Goal: Transaction & Acquisition: Obtain resource

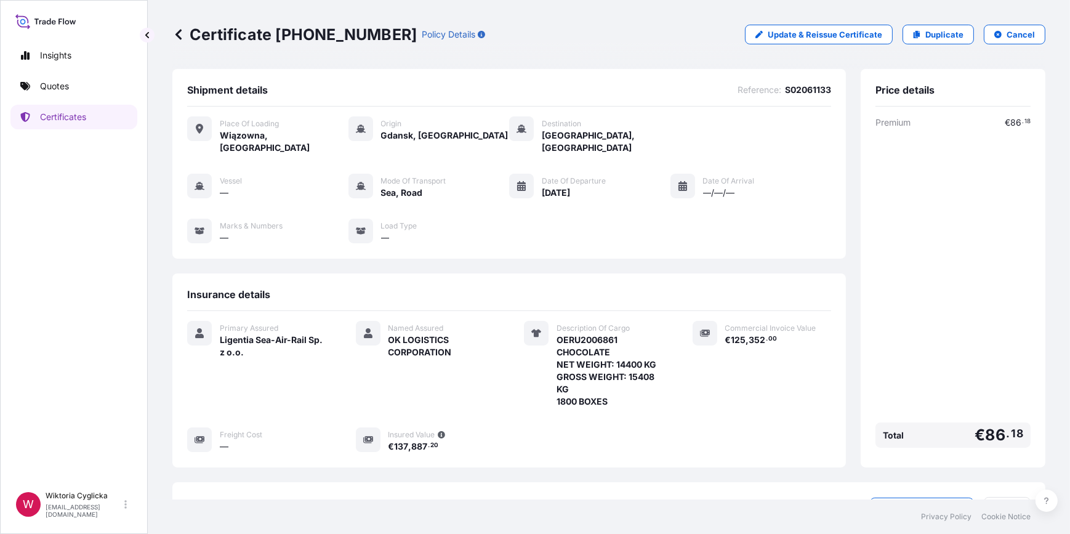
scroll to position [130, 0]
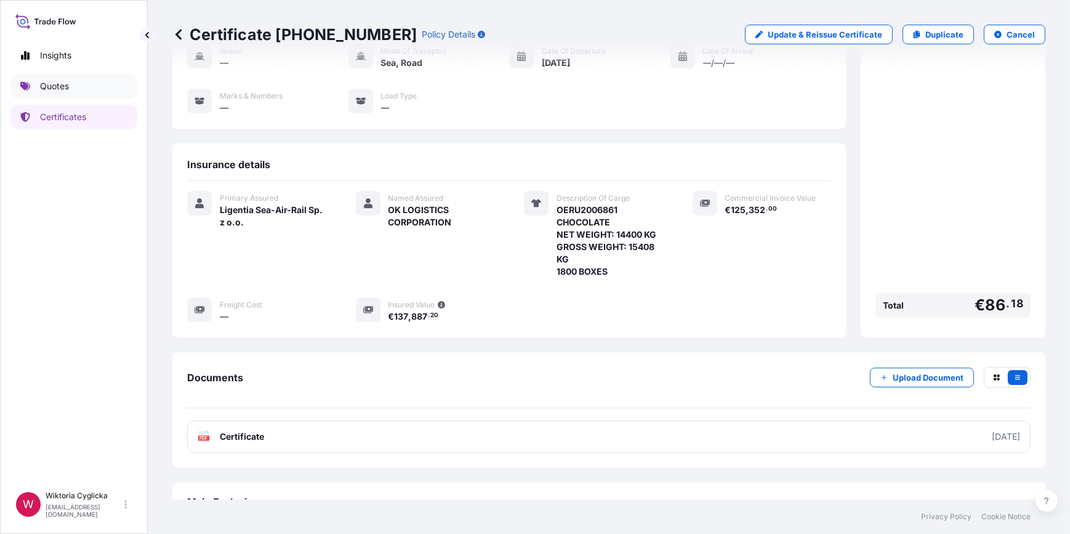
click at [80, 86] on link "Quotes" at bounding box center [73, 86] width 127 height 25
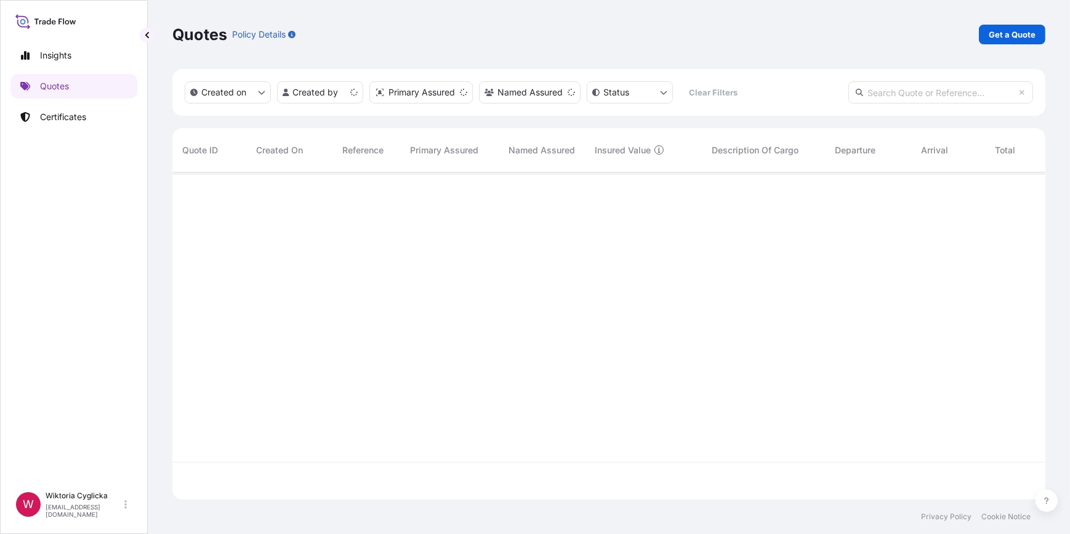
scroll to position [325, 864]
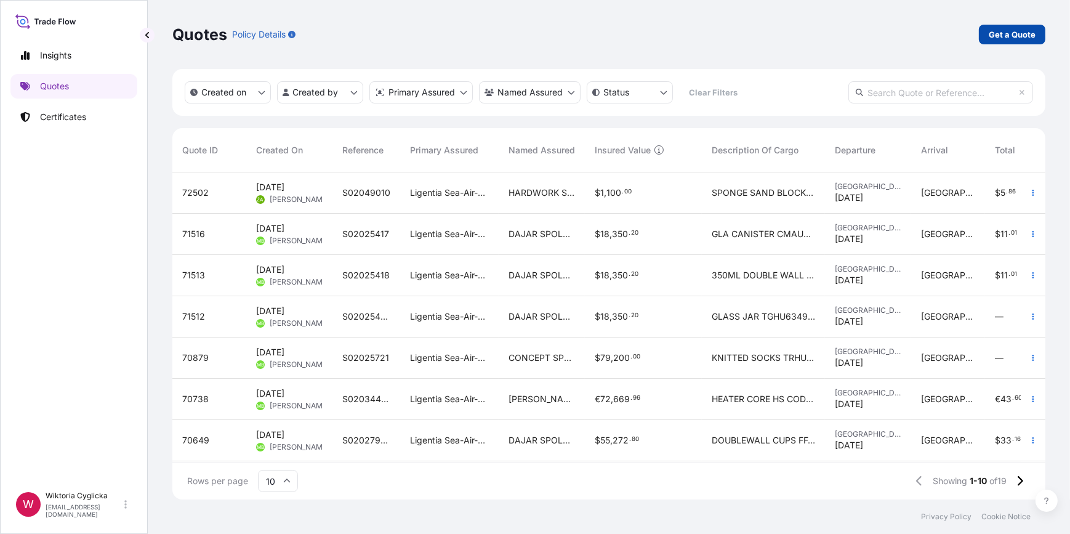
click at [1016, 41] on link "Get a Quote" at bounding box center [1012, 35] width 66 height 20
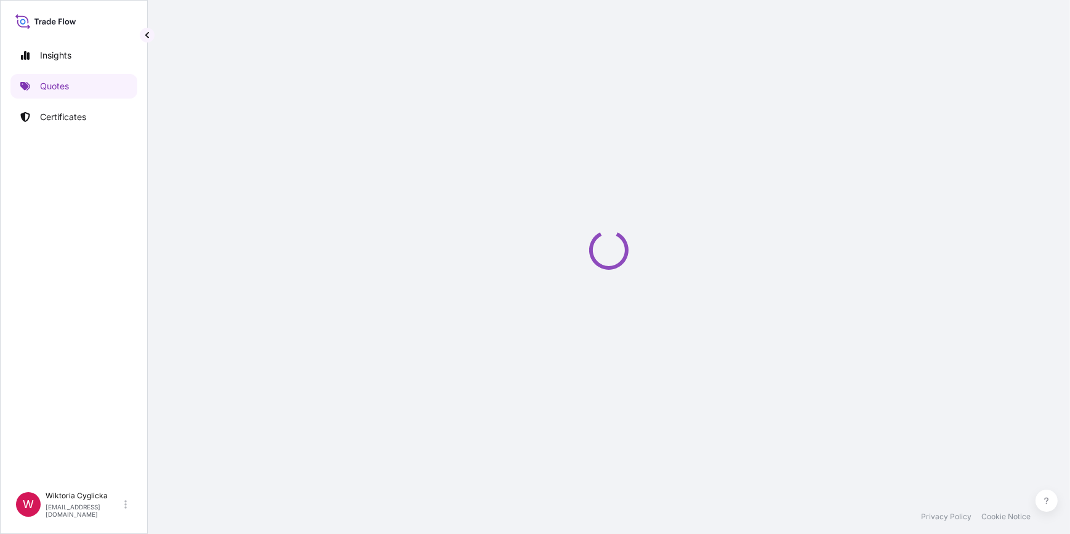
select select "Sea"
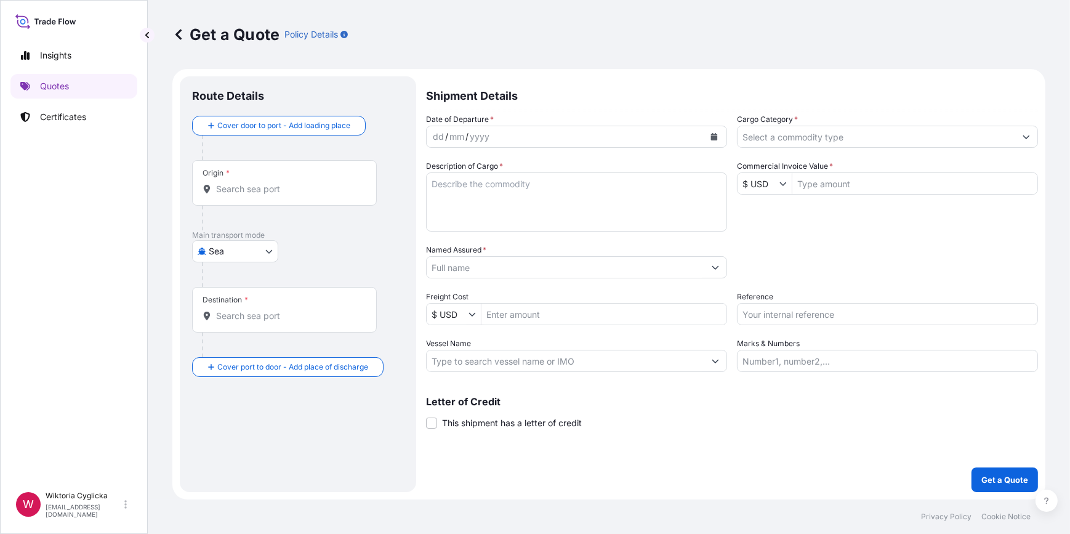
click at [853, 309] on input "Reference" at bounding box center [887, 314] width 301 height 22
paste input "S02060366"
type input "S02060366"
click at [803, 276] on div "Packing Category Type to search a container mode Please select a primary mode o…" at bounding box center [887, 261] width 301 height 34
click at [808, 117] on div "Cargo Category *" at bounding box center [887, 130] width 301 height 34
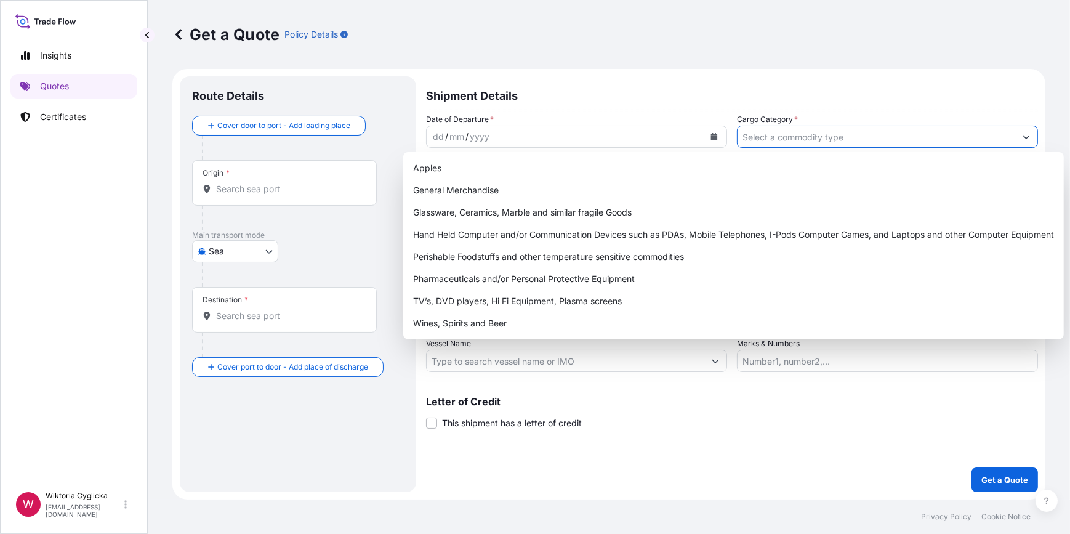
click at [797, 133] on input "Cargo Category *" at bounding box center [876, 137] width 278 height 22
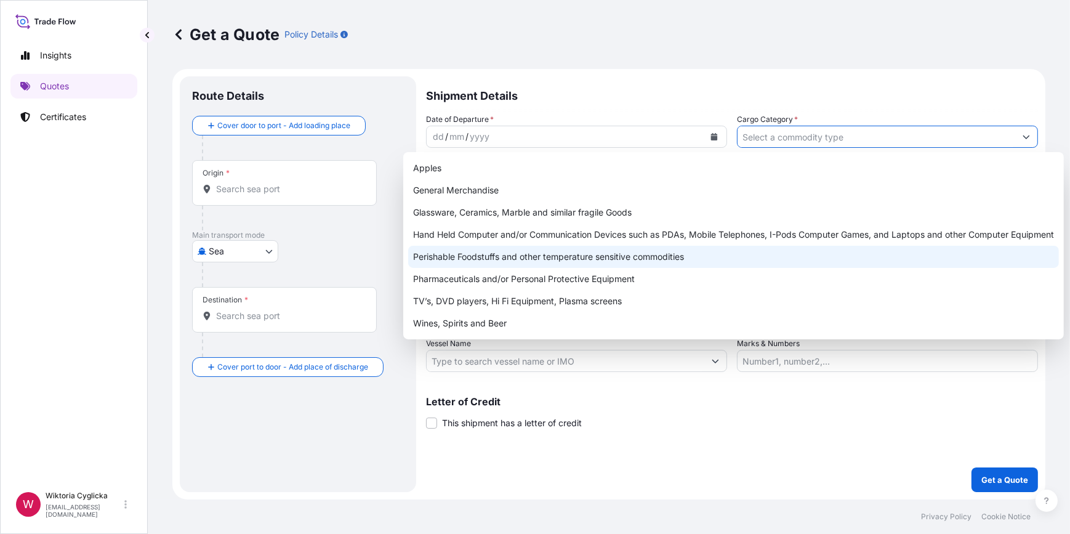
click at [507, 258] on div "Perishable Foodstuffs and other temperature sensitive commodities" at bounding box center [733, 257] width 651 height 22
type input "Perishable Foodstuffs and other temperature sensitive commodities"
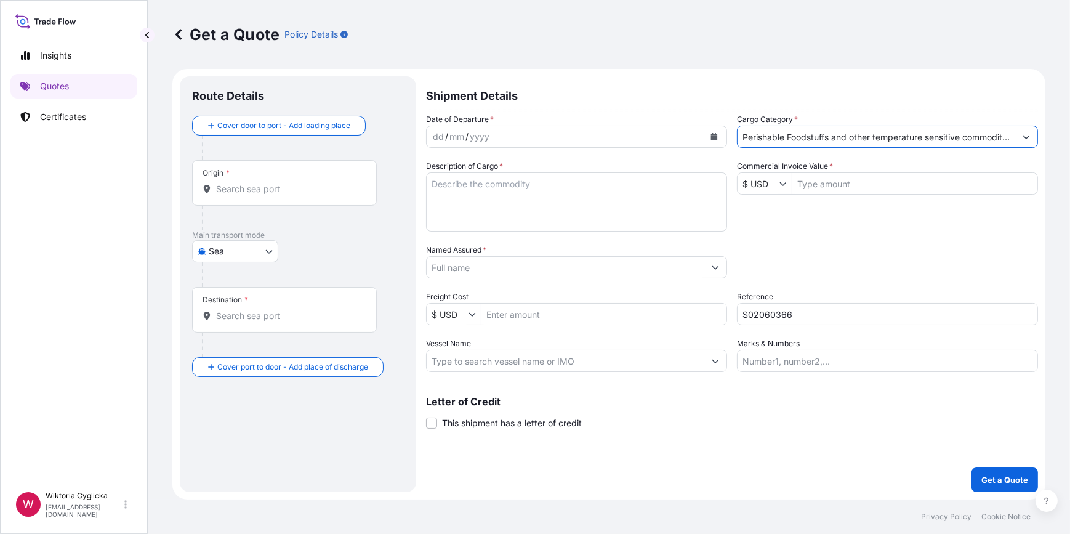
click at [508, 185] on textarea "Description of Cargo *" at bounding box center [576, 201] width 301 height 59
click at [713, 137] on icon "Calendar" at bounding box center [714, 136] width 7 height 7
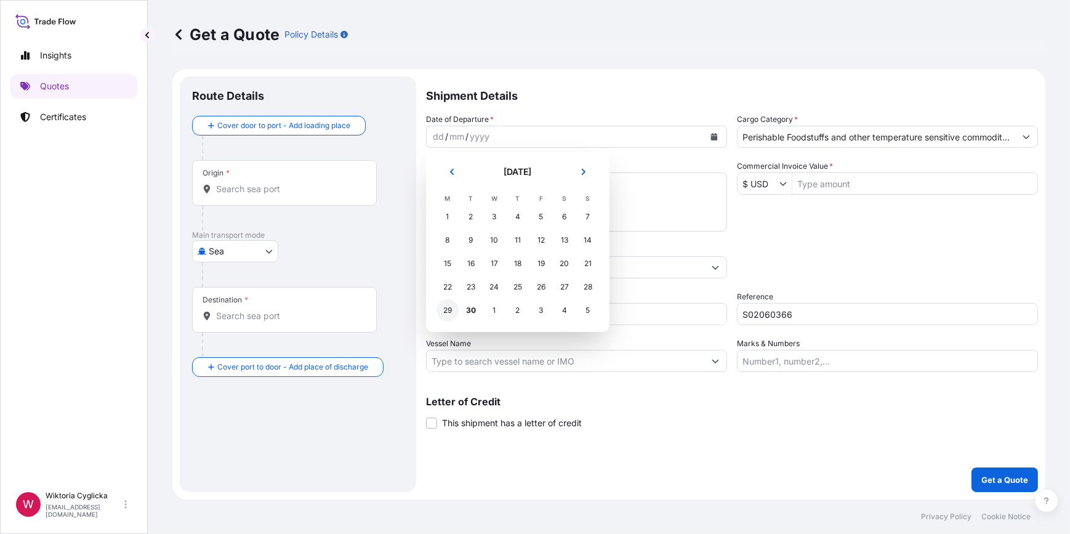
click at [448, 308] on div "29" at bounding box center [447, 310] width 22 height 22
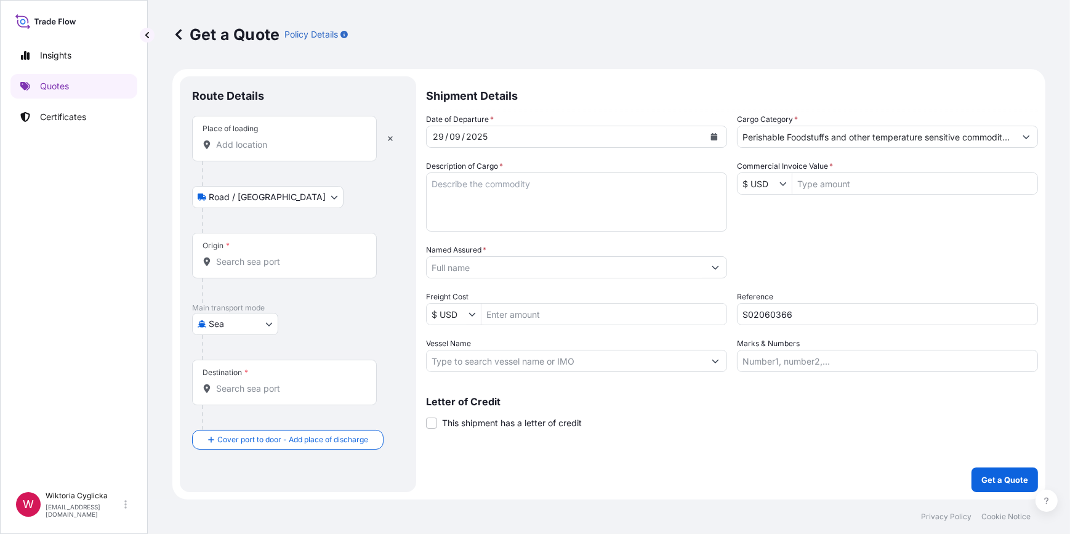
click at [259, 148] on input "Place of loading" at bounding box center [288, 144] width 145 height 12
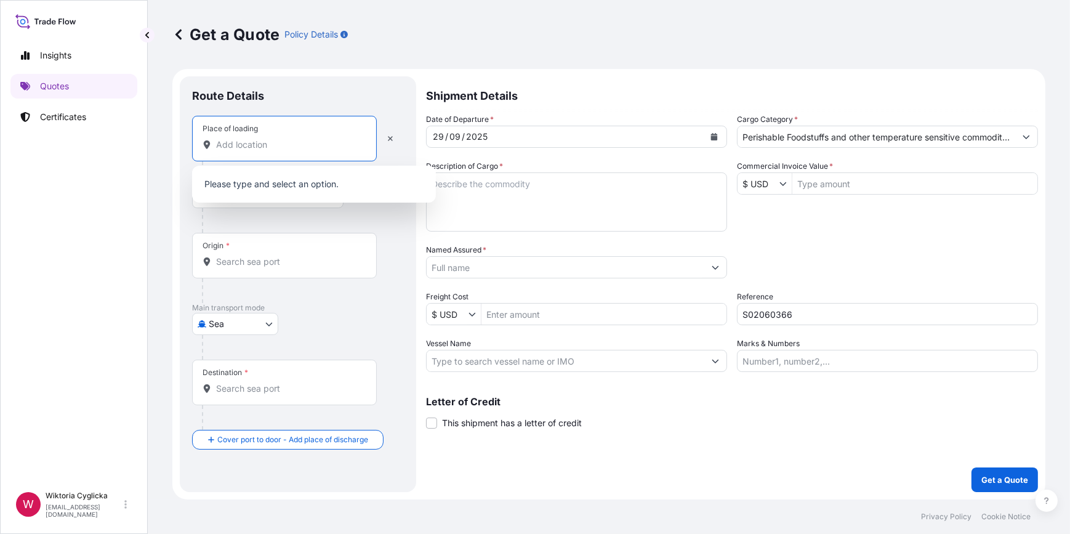
paste input "WLOCLAWEK"
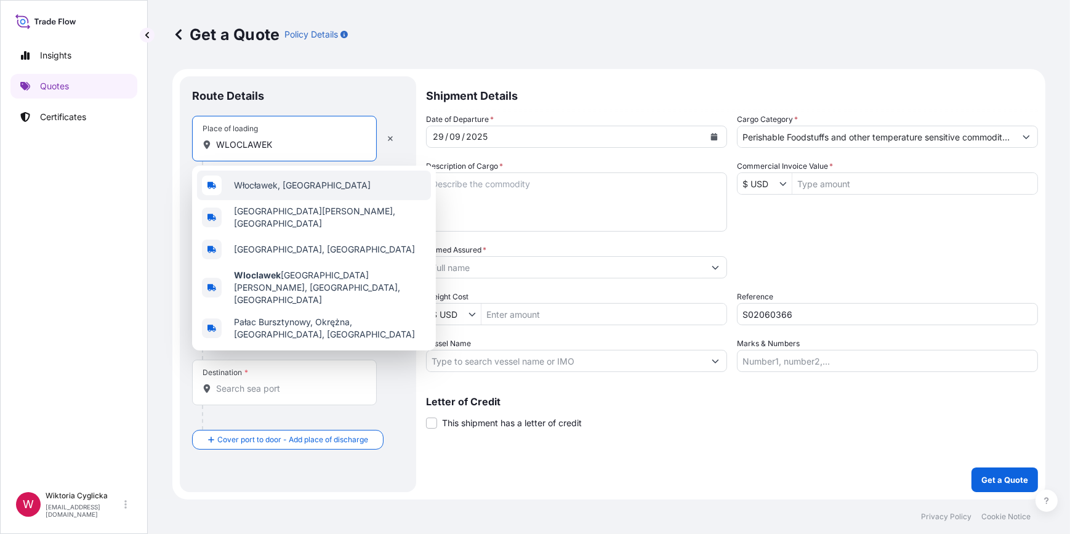
click at [257, 182] on span "Włocławek, [GEOGRAPHIC_DATA]" at bounding box center [302, 185] width 137 height 12
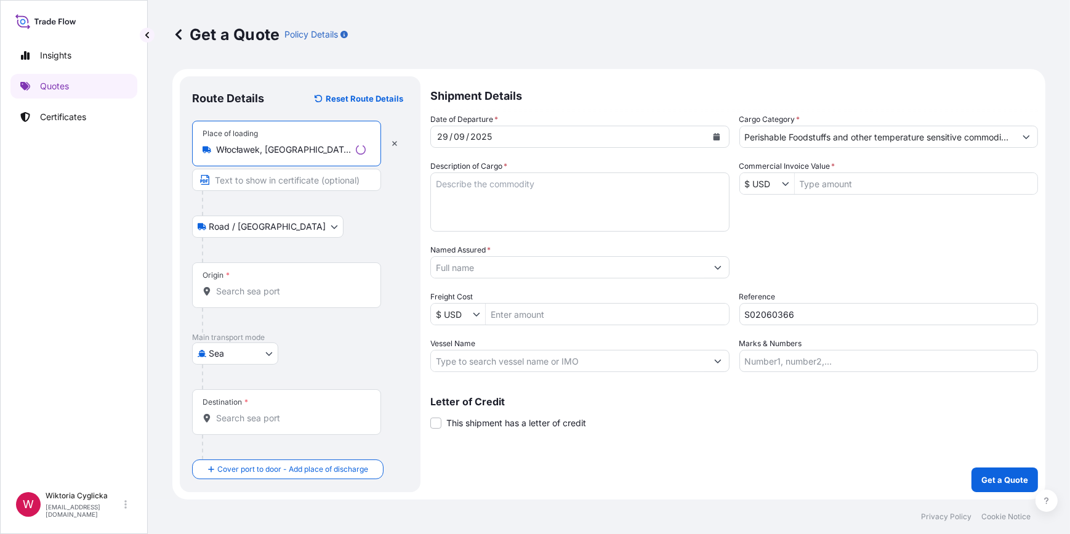
type input "Włocławek, [GEOGRAPHIC_DATA]"
click at [251, 282] on div "Origin *" at bounding box center [286, 285] width 189 height 46
click at [251, 285] on input "Origin *" at bounding box center [291, 291] width 150 height 12
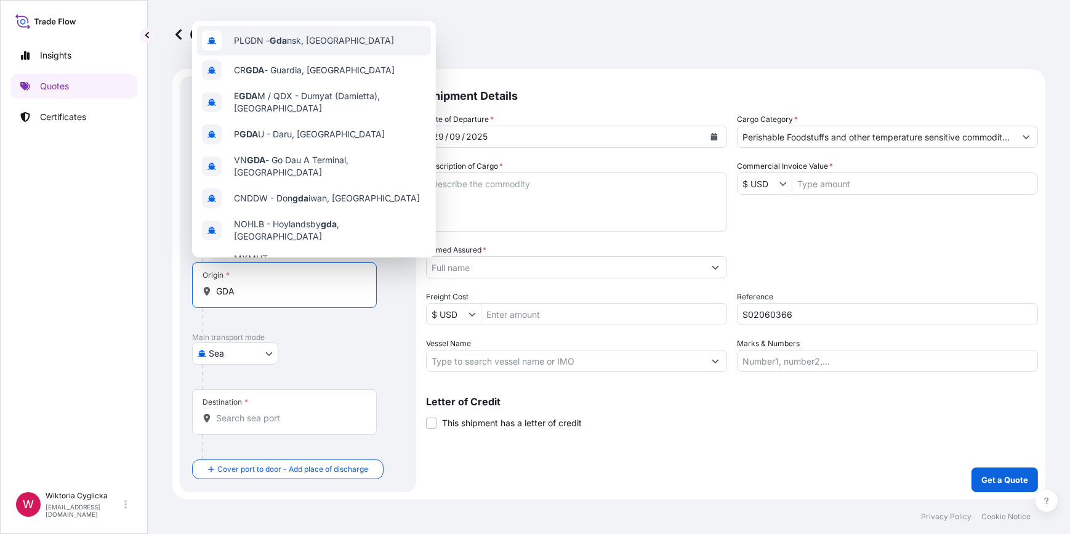
click at [274, 46] on span "PLGDN - Gda nsk, [GEOGRAPHIC_DATA]" at bounding box center [314, 40] width 160 height 12
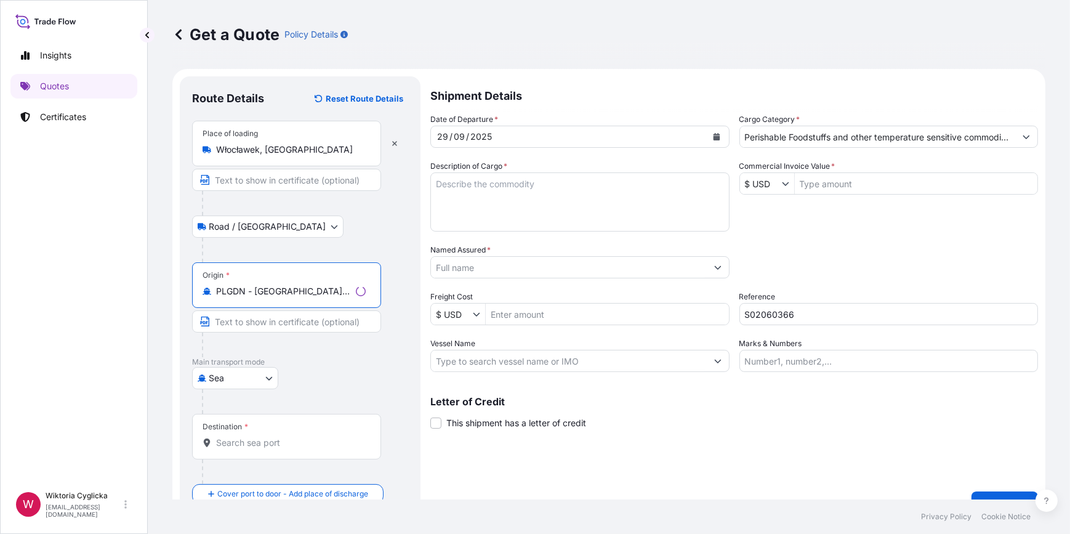
type input "PLGDN - [GEOGRAPHIC_DATA], [GEOGRAPHIC_DATA]"
click at [246, 441] on input "Destination *" at bounding box center [291, 442] width 150 height 12
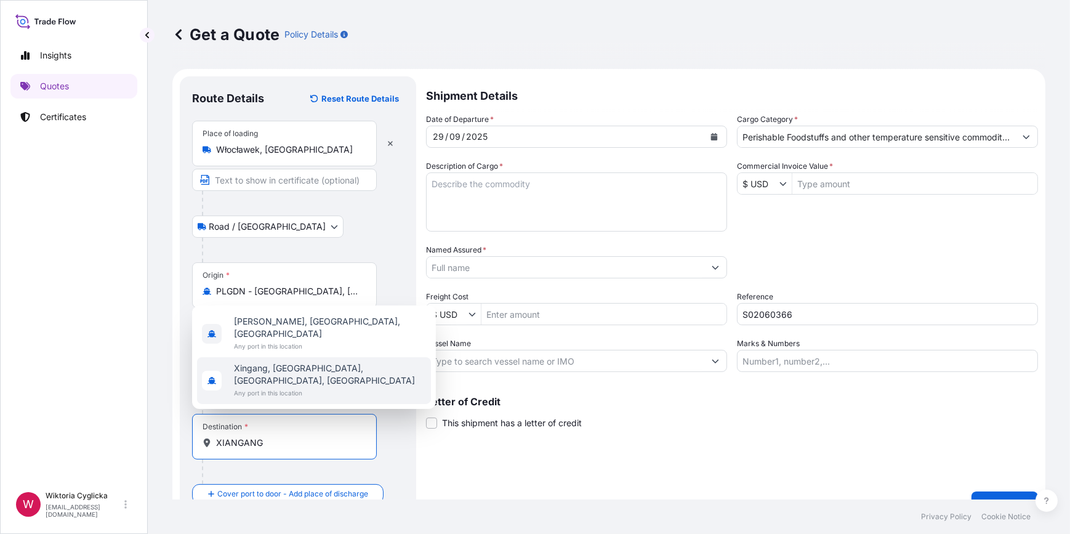
click at [276, 445] on input "XIANGANG" at bounding box center [288, 442] width 145 height 12
click at [228, 440] on input "XIANGANG" at bounding box center [288, 442] width 145 height 12
click at [262, 444] on input "XINGANG" at bounding box center [288, 442] width 145 height 12
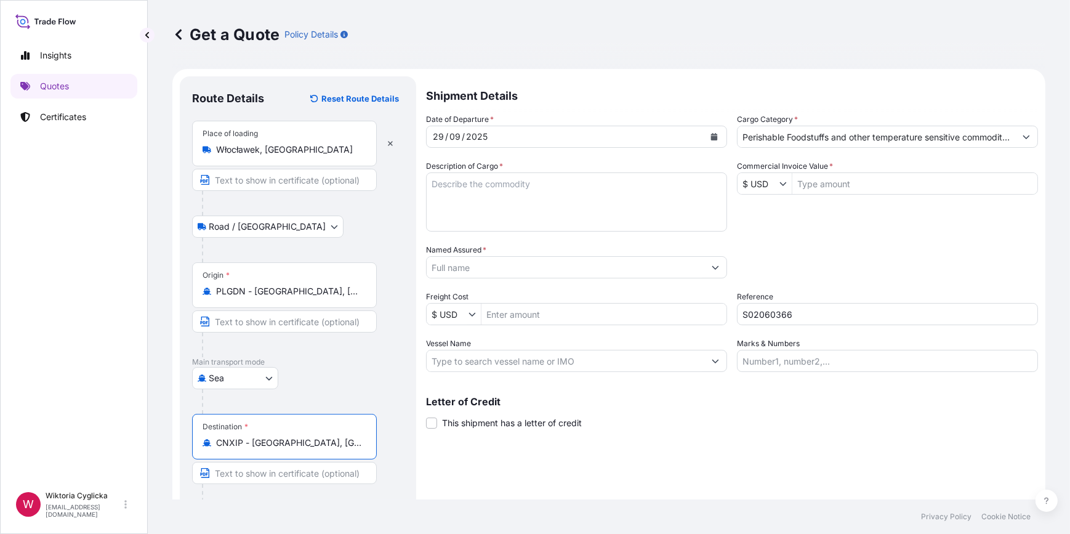
type input "CNXIP - [GEOGRAPHIC_DATA], [GEOGRAPHIC_DATA]"
drag, startPoint x: 544, startPoint y: 200, endPoint x: 471, endPoint y: 228, distance: 78.3
click at [544, 199] on textarea "Description of Cargo *" at bounding box center [576, 201] width 301 height 59
click at [531, 206] on textarea "Description of Cargo *" at bounding box center [576, 201] width 301 height 59
paste textarea "IQF SOUR CHERRY WITHOUT STONE NET WEIGHT: 24000 KG"
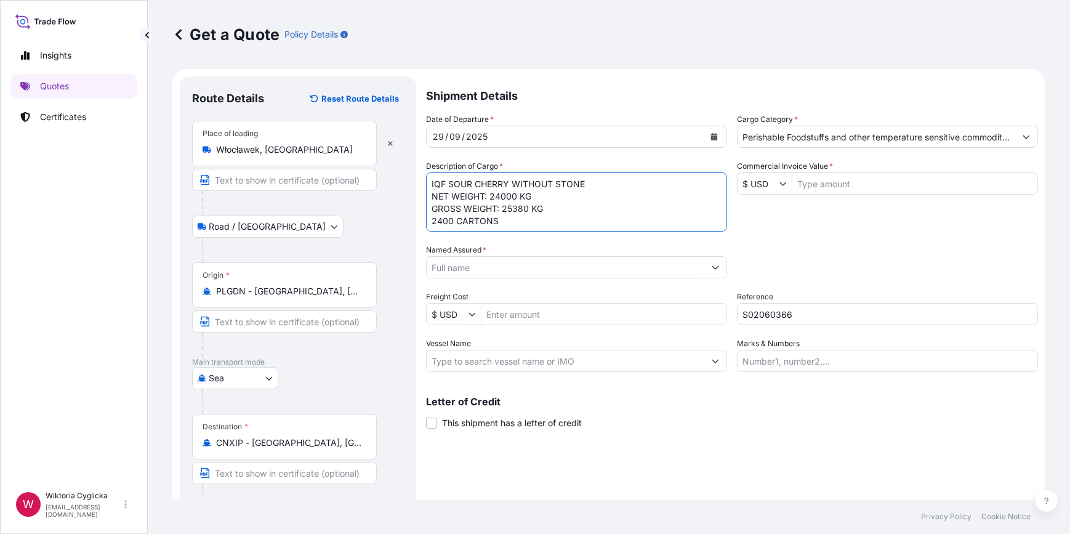
click at [769, 256] on div "Packing Category Type to search a container mode Please select a primary mode o…" at bounding box center [887, 261] width 301 height 34
click at [431, 179] on textarea "IQF SOUR CHERRY WITHOUT STONE NET WEIGHT: 24000 KG GROSS WEIGHT: 25380 KG 2400 …" at bounding box center [576, 201] width 301 height 59
paste textarea "OOLU6450506"
type textarea "OOLU6450506 IQF SOUR CHERRY WITHOUT STONE NET WEIGHT: 24000 KG GROSS WEIGHT: 25…"
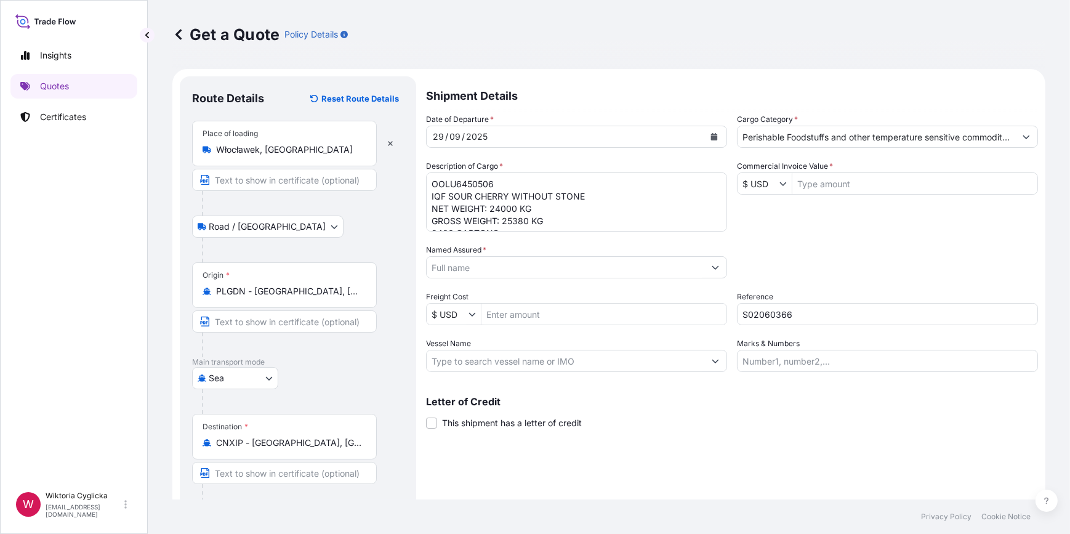
click at [829, 190] on input "Commercial Invoice Value *" at bounding box center [914, 183] width 245 height 22
type input "121,920"
click at [830, 220] on div "Date of Departure * [DATE] Cargo Category * Perishable Foodstuffs and other tem…" at bounding box center [732, 242] width 612 height 259
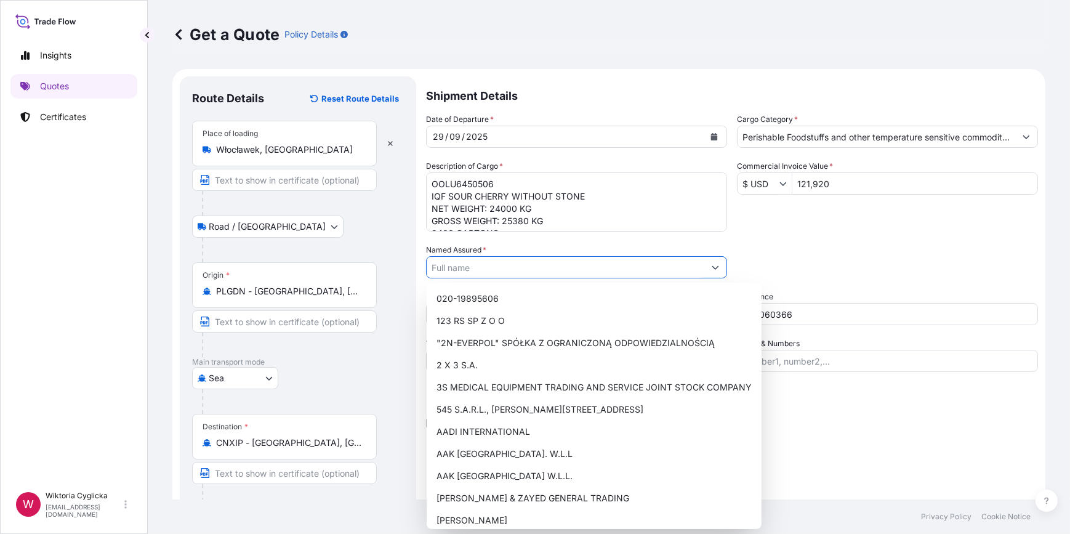
click at [482, 267] on input "Named Assured *" at bounding box center [566, 267] width 278 height 22
paste input "TIANJIN C.Y.FOODS CO.,LTD."
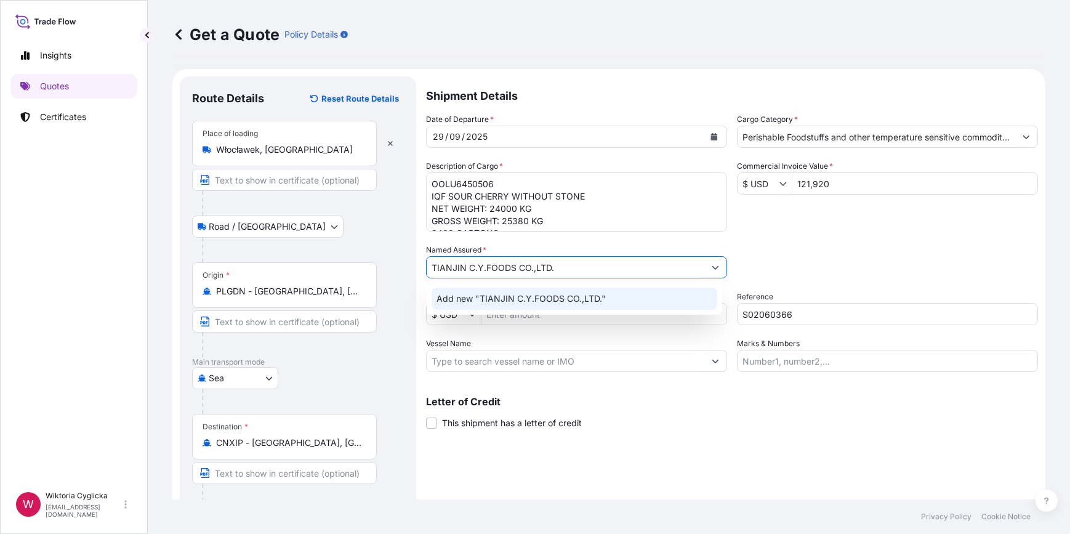
click at [488, 303] on span "Add new "TIANJIN C.Y.FOODS CO.,LTD."" at bounding box center [520, 298] width 169 height 12
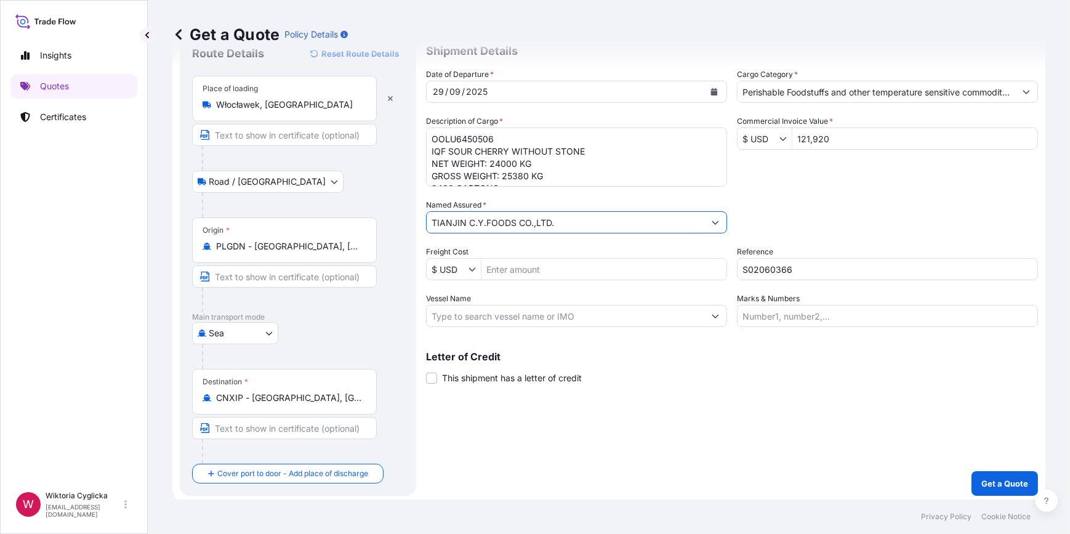
scroll to position [48, 0]
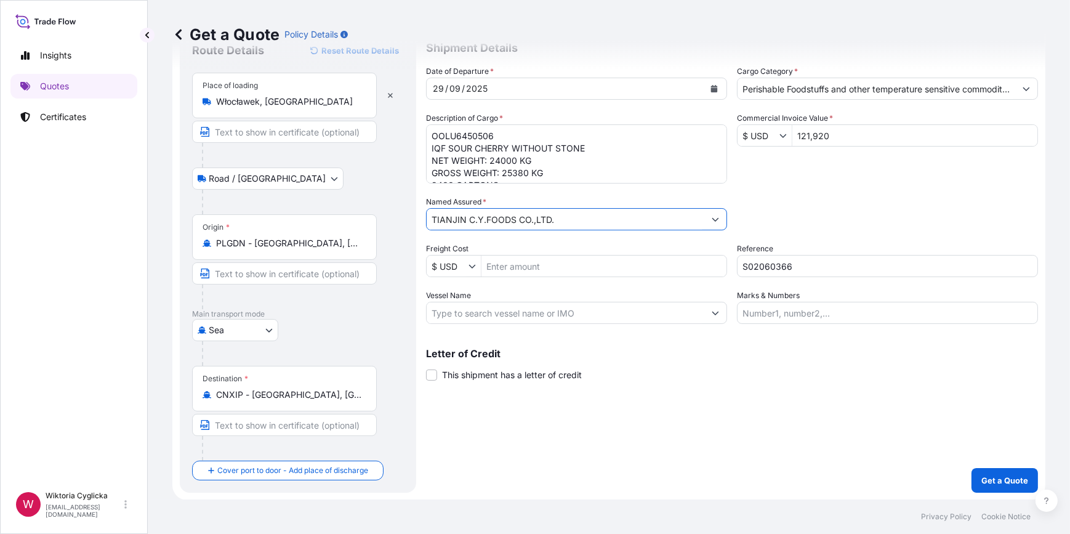
type input "TIANJIN C.Y.FOODS CO.,LTD."
click at [972, 486] on button "Get a Quote" at bounding box center [1004, 480] width 66 height 25
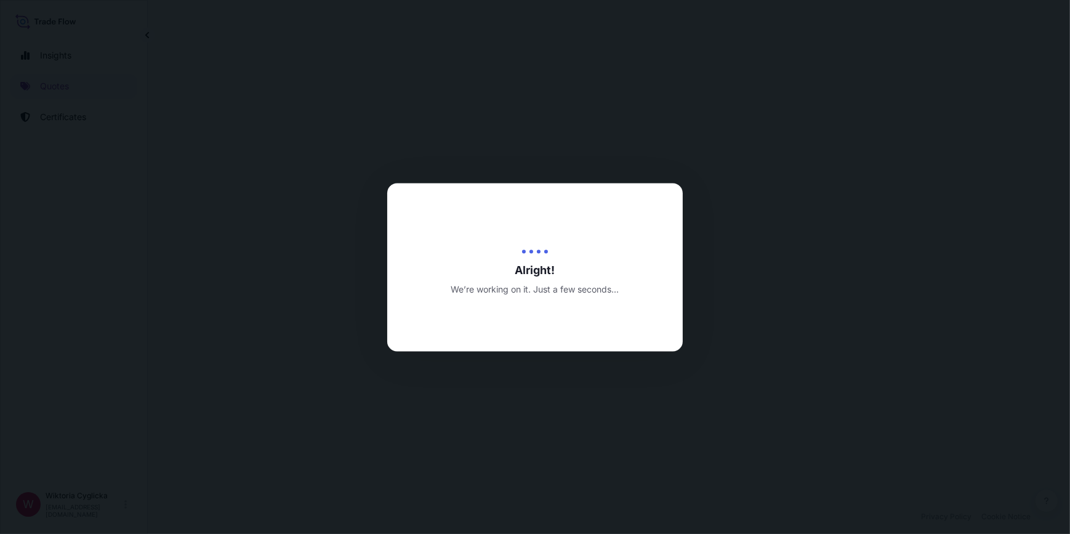
select select "Road / [GEOGRAPHIC_DATA]"
select select "Sea"
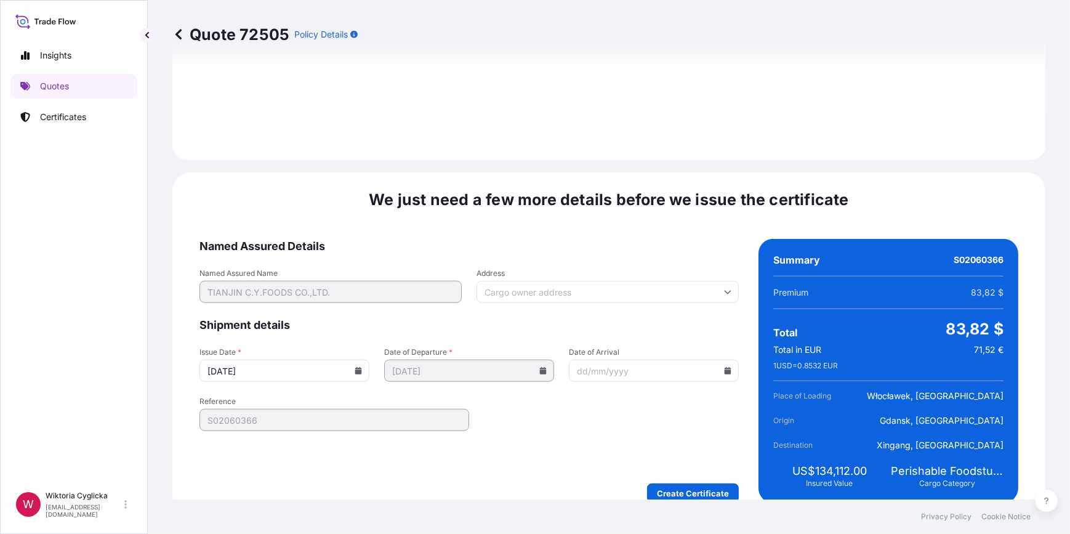
scroll to position [1537, 0]
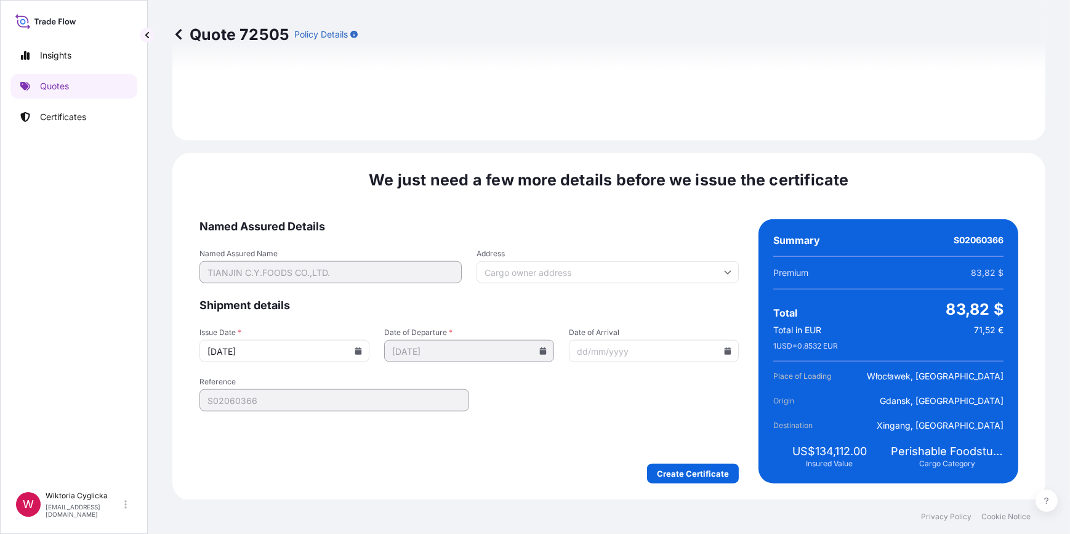
drag, startPoint x: 359, startPoint y: 351, endPoint x: 352, endPoint y: 351, distance: 7.4
click at [359, 351] on icon at bounding box center [358, 350] width 7 height 7
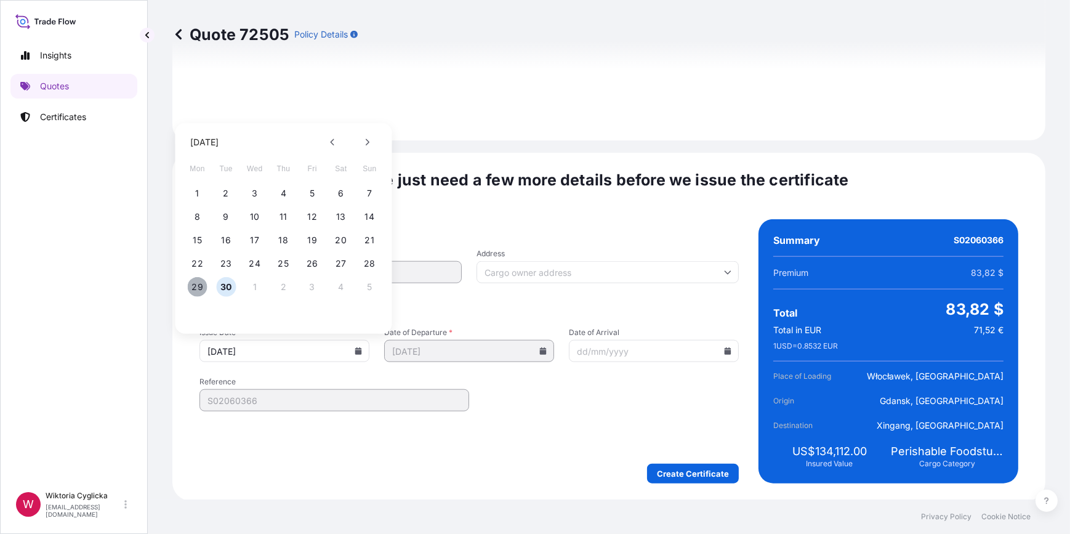
click at [201, 285] on button "29" at bounding box center [198, 287] width 20 height 20
type input "[DATE]"
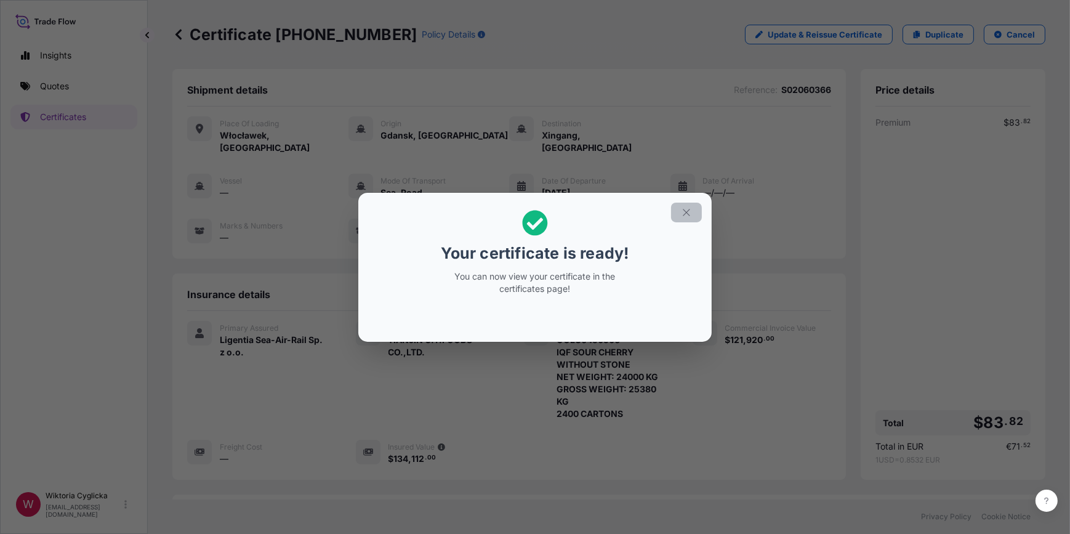
click at [689, 204] on button "button" at bounding box center [686, 213] width 31 height 20
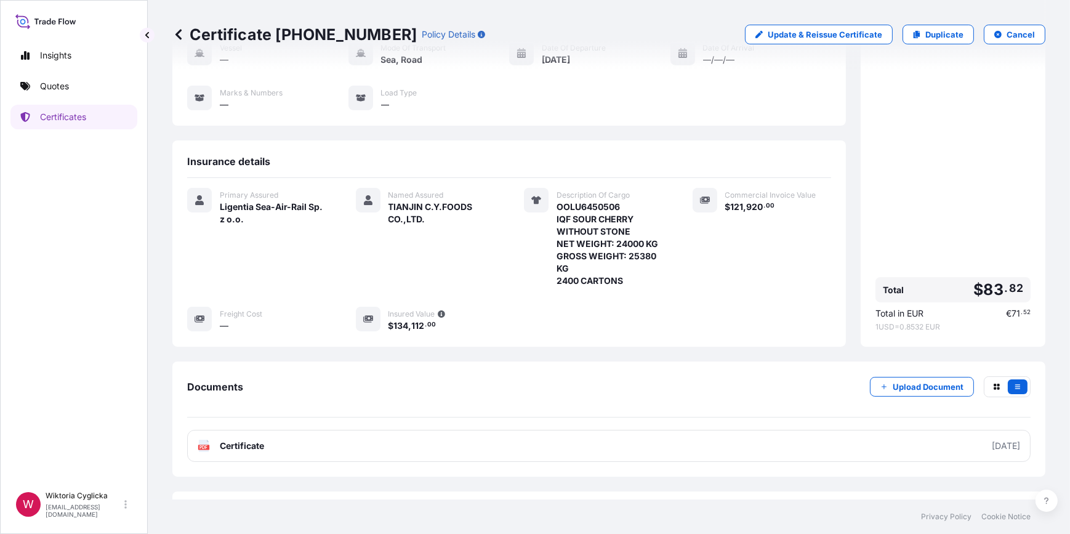
scroll to position [149, 0]
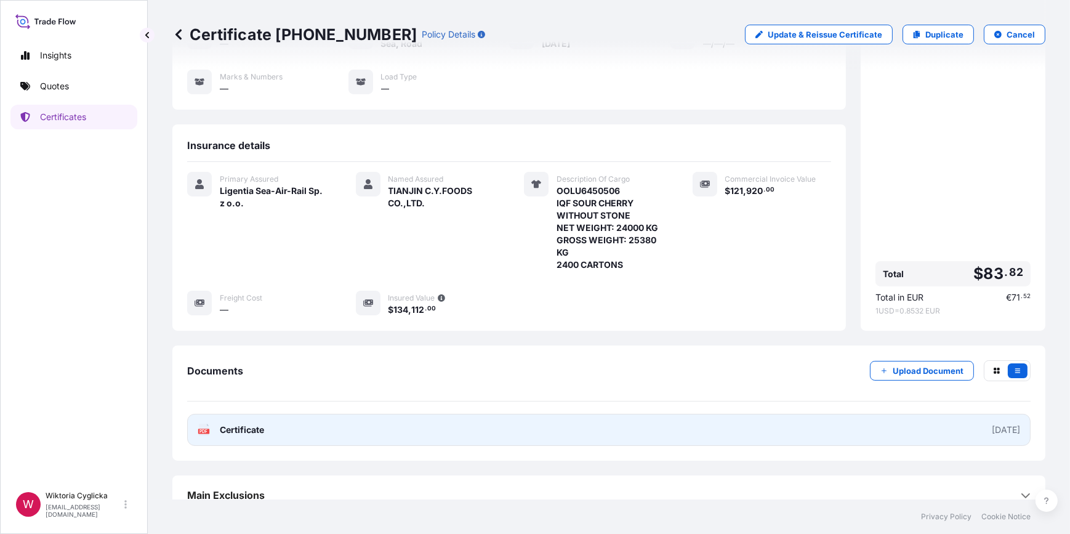
click at [483, 422] on link "PDF Certificate [DATE]" at bounding box center [608, 430] width 843 height 32
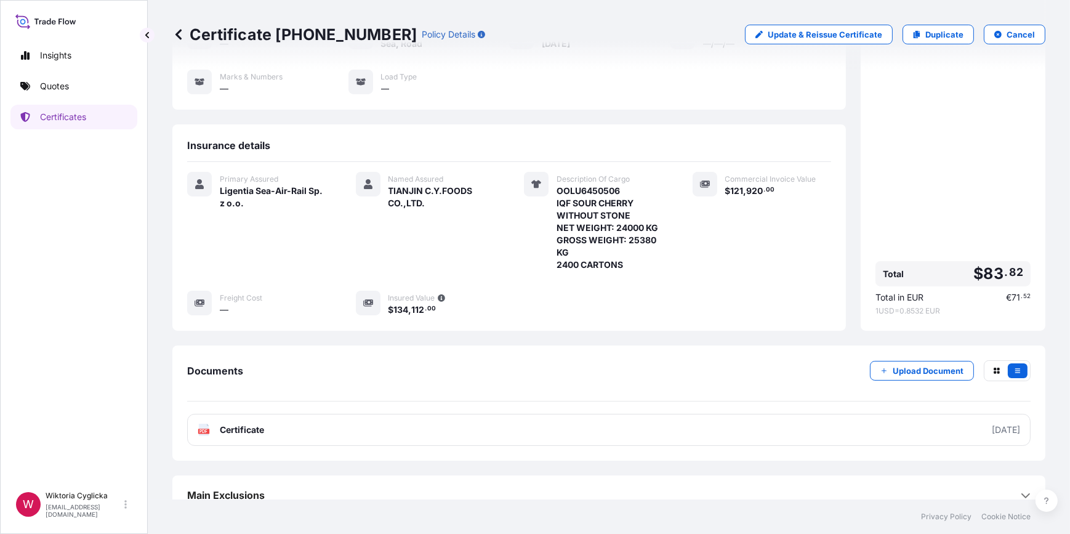
click at [596, 68] on div "Certificate [PHONE_NUMBER] Policy Details Update & Reissue Certificate Duplicat…" at bounding box center [608, 34] width 873 height 69
click at [52, 93] on link "Quotes" at bounding box center [73, 86] width 127 height 25
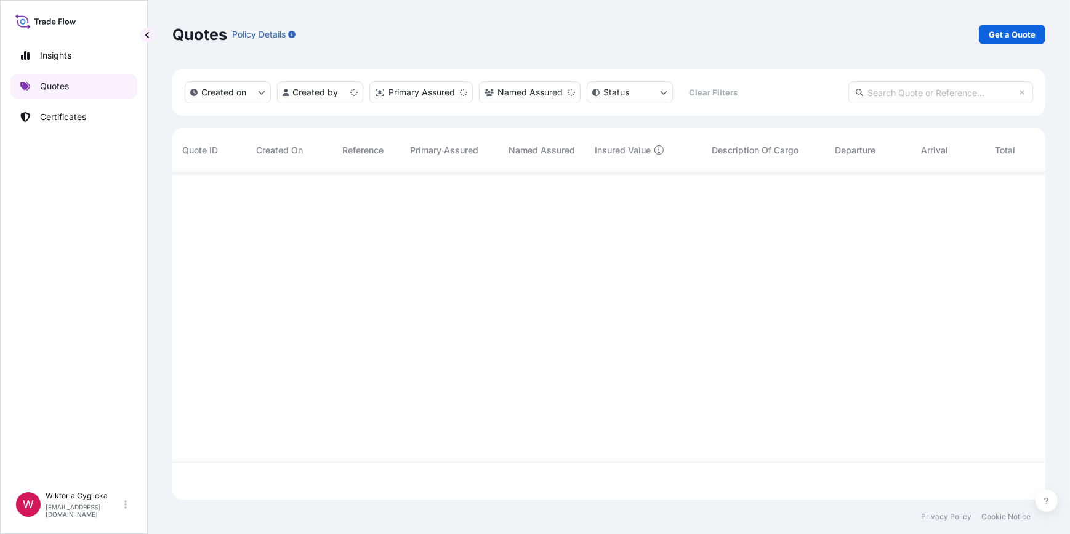
scroll to position [325, 864]
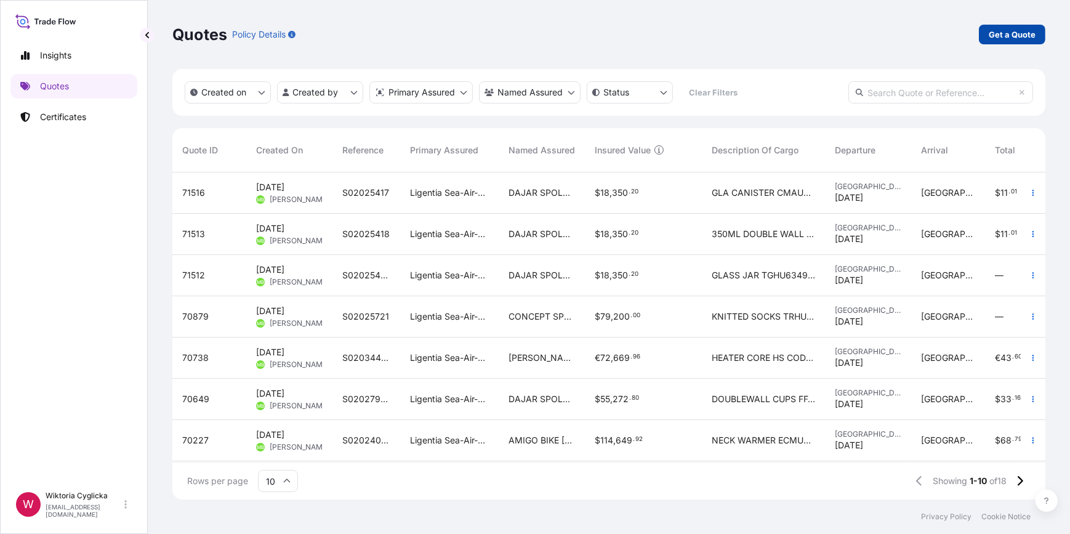
click at [1021, 36] on p "Get a Quote" at bounding box center [1012, 34] width 47 height 12
select select "Sea"
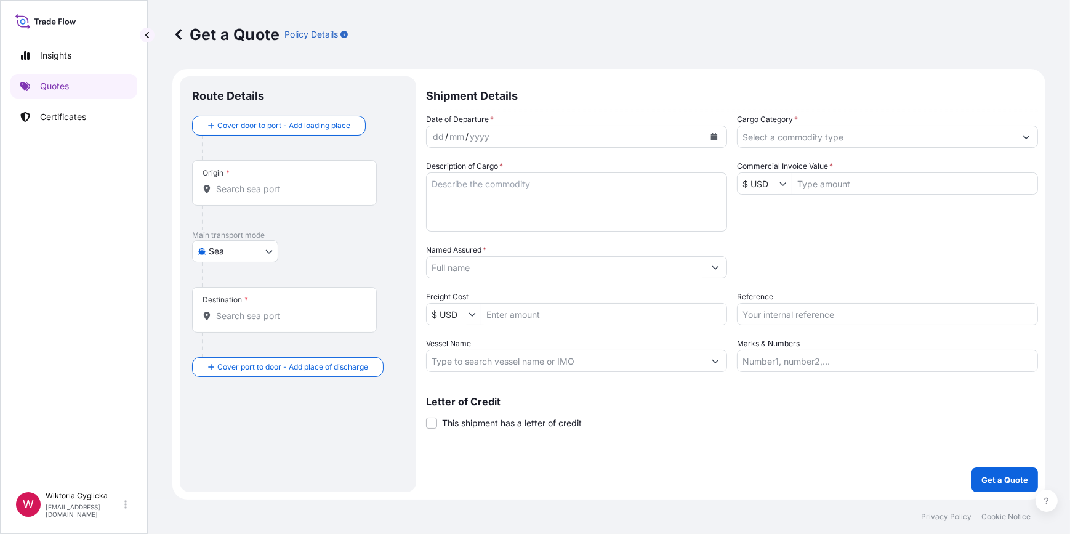
click at [788, 317] on input "Reference" at bounding box center [887, 314] width 301 height 22
paste input "S02060367"
click at [787, 272] on div "Packing Category Type to search a container mode Please select a primary mode o…" at bounding box center [887, 261] width 301 height 34
click at [801, 311] on input "S02060367" at bounding box center [887, 314] width 301 height 22
type input "S02060367"
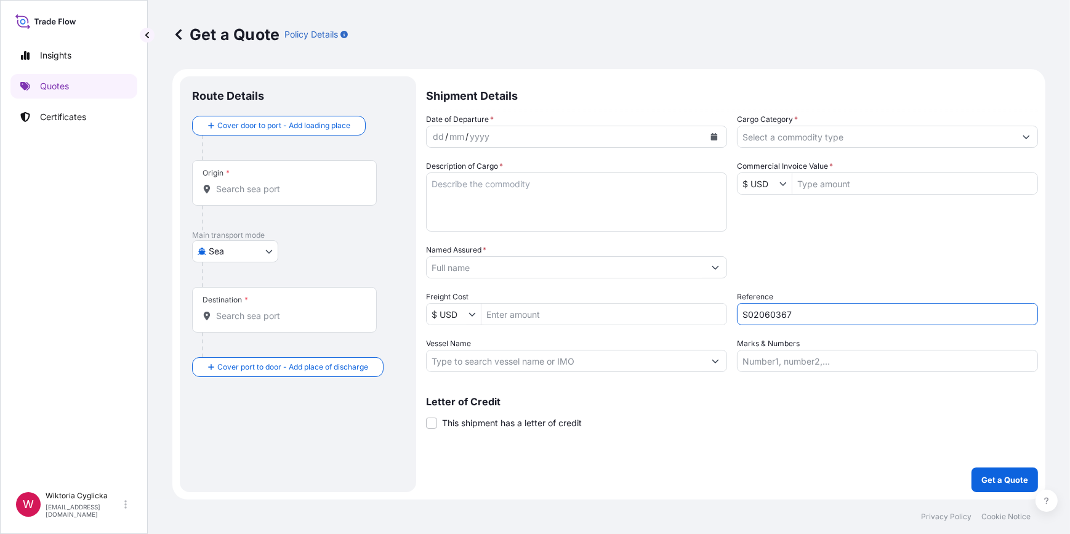
click at [790, 268] on div "Packing Category Type to search a container mode Please select a primary mode o…" at bounding box center [887, 261] width 301 height 34
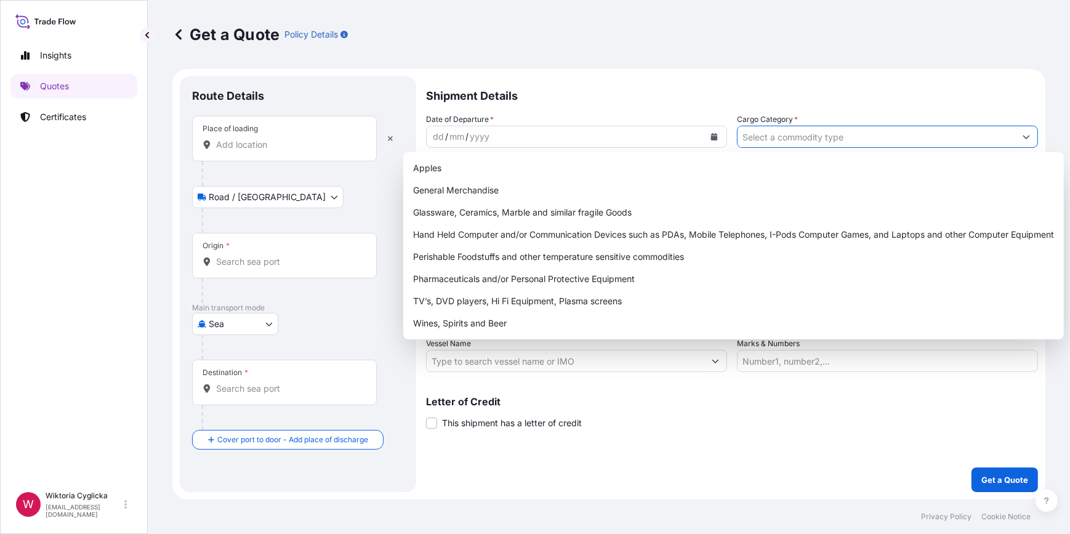
drag, startPoint x: 752, startPoint y: 139, endPoint x: 748, endPoint y: 184, distance: 45.1
click at [753, 139] on input "Cargo Category *" at bounding box center [876, 137] width 278 height 22
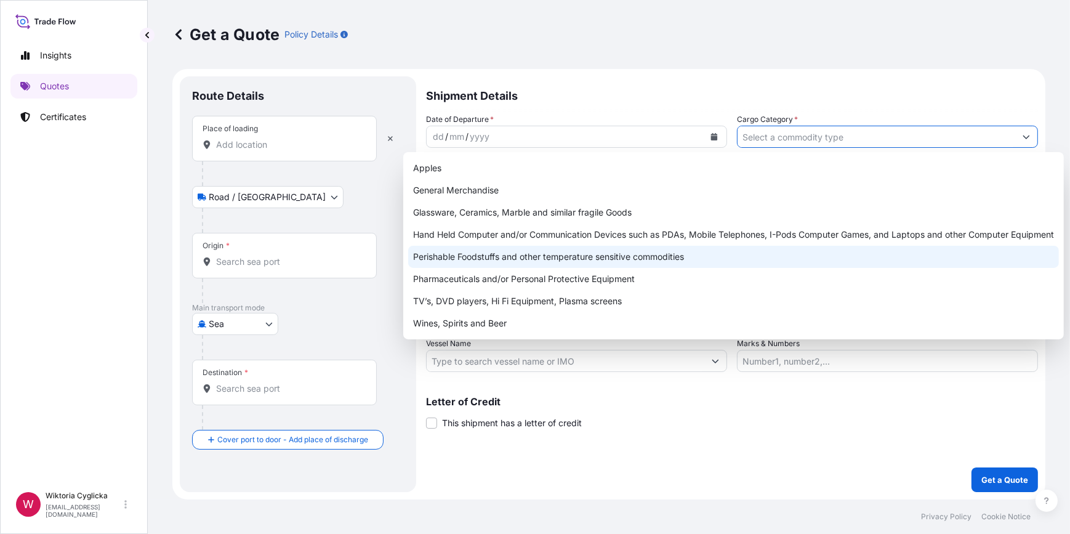
click at [547, 256] on div "Perishable Foodstuffs and other temperature sensitive commodities" at bounding box center [733, 257] width 651 height 22
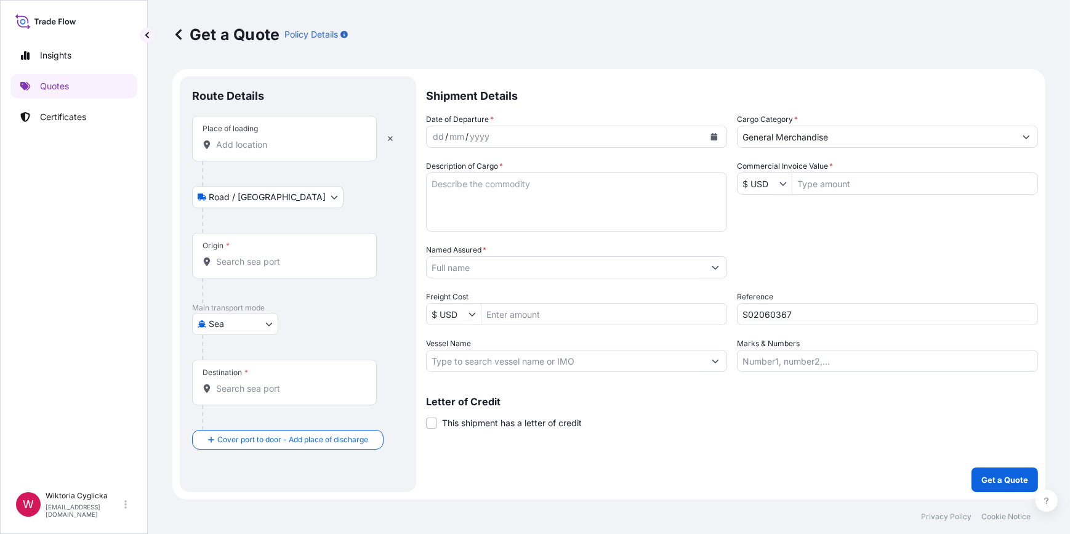
paste input "IQF REDCURRANT 1200 CARTONS NET WEIGHT: 12000 KG IQF BLACKCURRANT 1000 CARTONS …"
type input "General MerchandiseIQF REDCURRANT 1200 CARTONS NET WEIGHT: 12000 KG IQF BLACKCU…"
drag, startPoint x: 985, startPoint y: 134, endPoint x: 420, endPoint y: 135, distance: 565.1
click at [414, 137] on form "Route Details Place of loading Road / Inland Road / Inland Origin * Main transp…" at bounding box center [608, 284] width 873 height 430
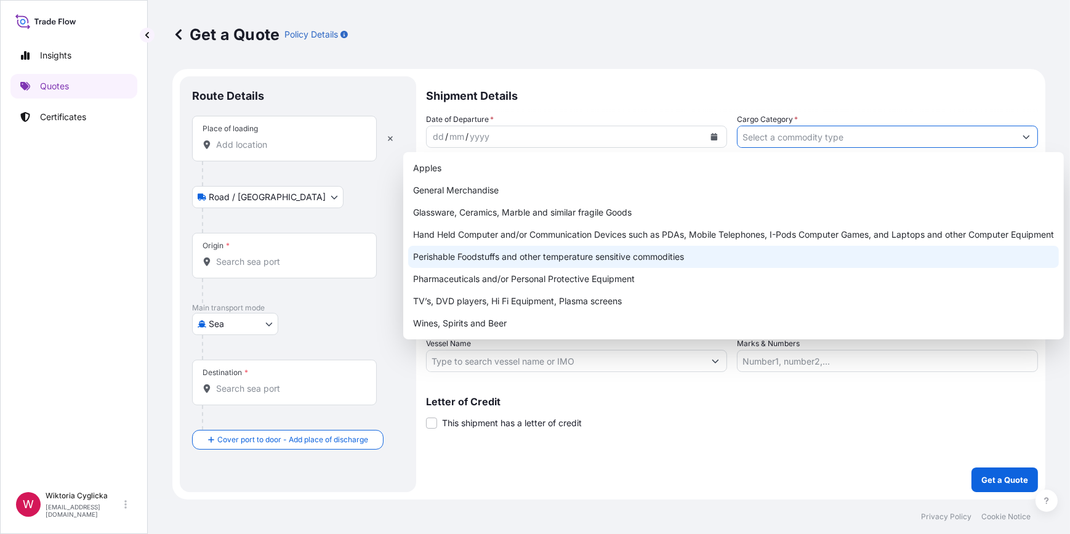
click at [506, 264] on div "Perishable Foodstuffs and other temperature sensitive commodities" at bounding box center [733, 257] width 651 height 22
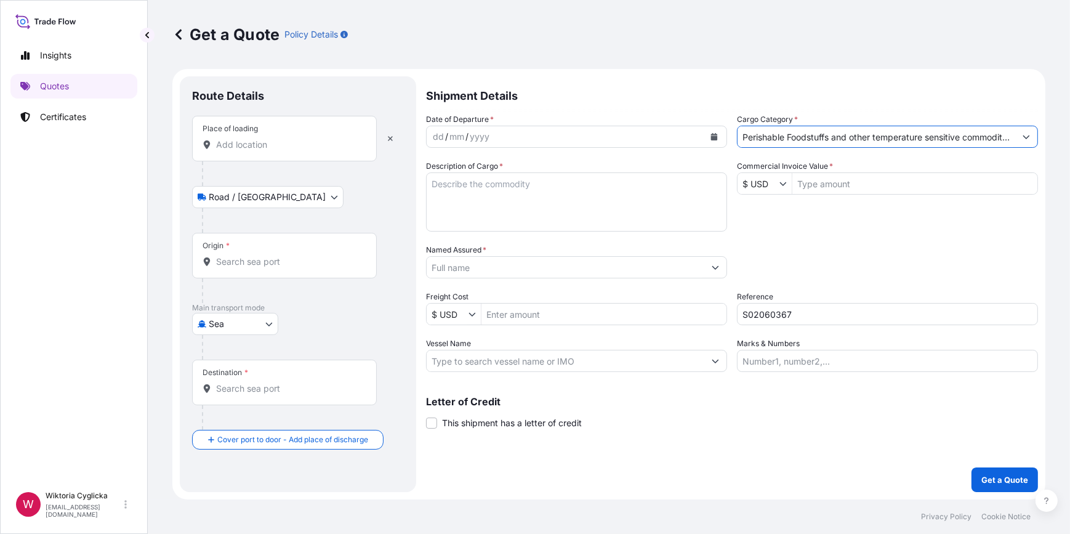
type input "Perishable Foodstuffs and other temperature sensitive commodities"
click at [488, 205] on textarea "Description of Cargo *" at bounding box center [576, 201] width 301 height 59
paste textarea "IQF REDCURRANT 1200 CARTONS NET WEIGHT: 12000 KG IQF BLACKCURRANT 1000 CARTONS …"
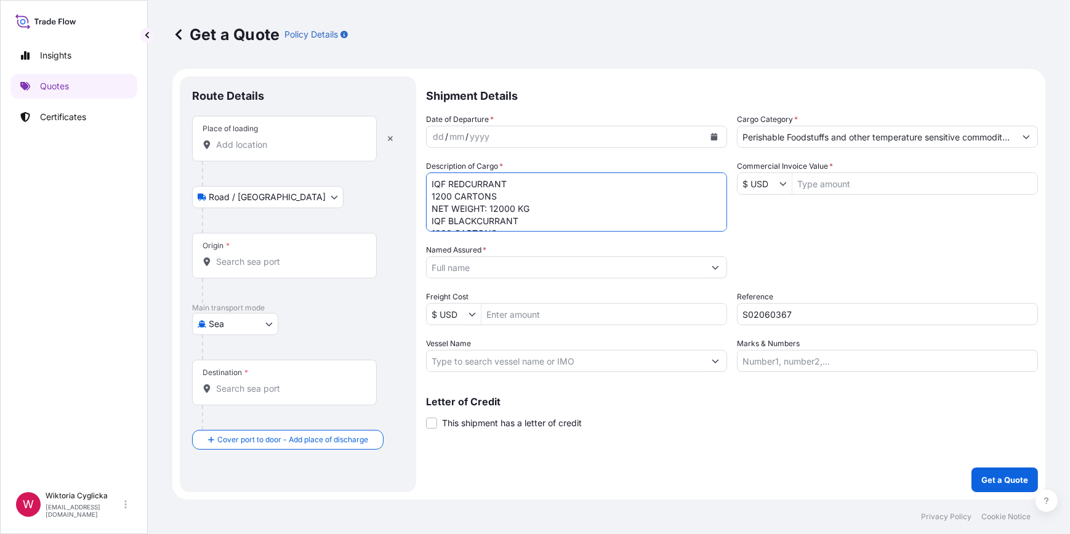
type textarea "IQF REDCURRANT 1200 CARTONS NET WEIGHT: 12000 KG IQF BLACKCURRANT 1000 CARTONS …"
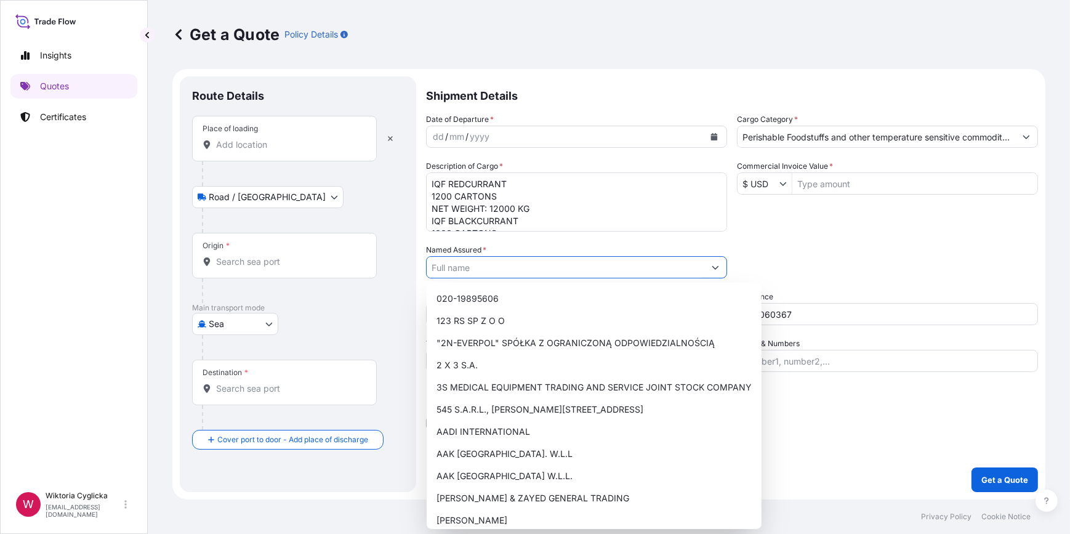
click at [516, 266] on input "Named Assured *" at bounding box center [566, 267] width 278 height 22
click at [785, 255] on div "Packing Category Type to search a container mode Please select a primary mode o…" at bounding box center [887, 261] width 301 height 34
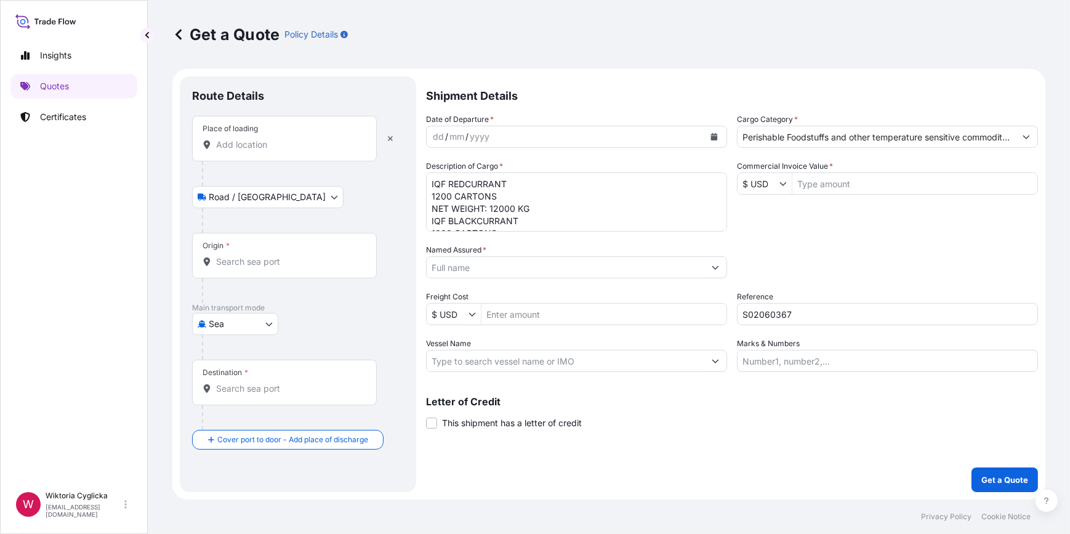
click at [287, 146] on input "Place of loading" at bounding box center [288, 144] width 145 height 12
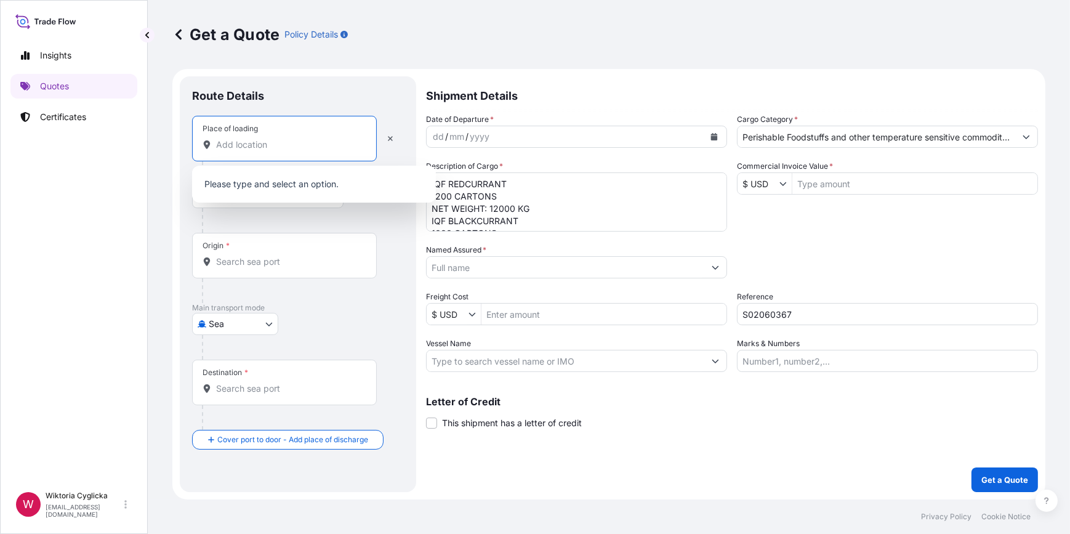
paste input "JOZEFOW NAD WISLA"
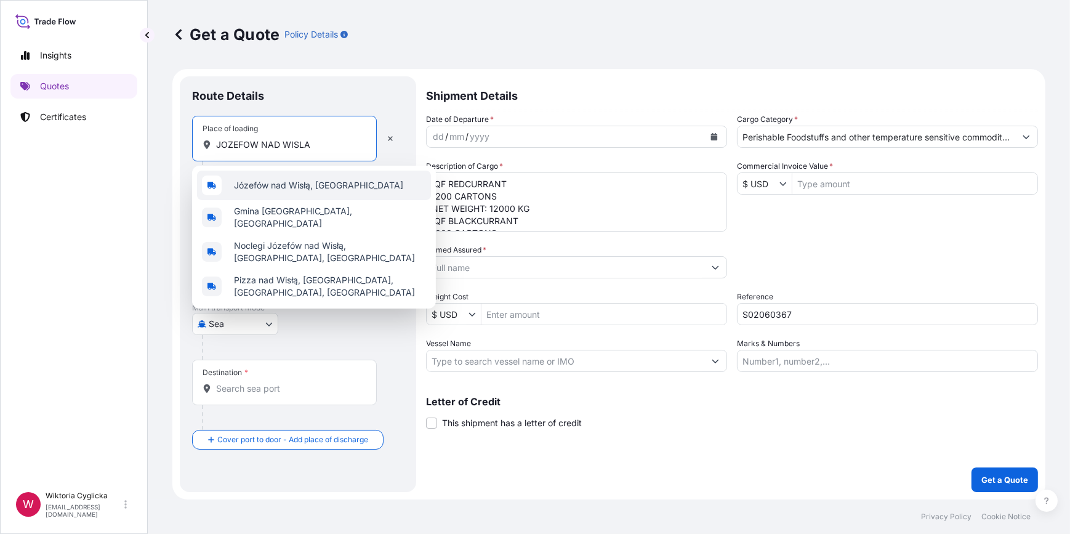
click at [264, 180] on span "Józefów nad Wisłą, [GEOGRAPHIC_DATA]" at bounding box center [318, 185] width 169 height 12
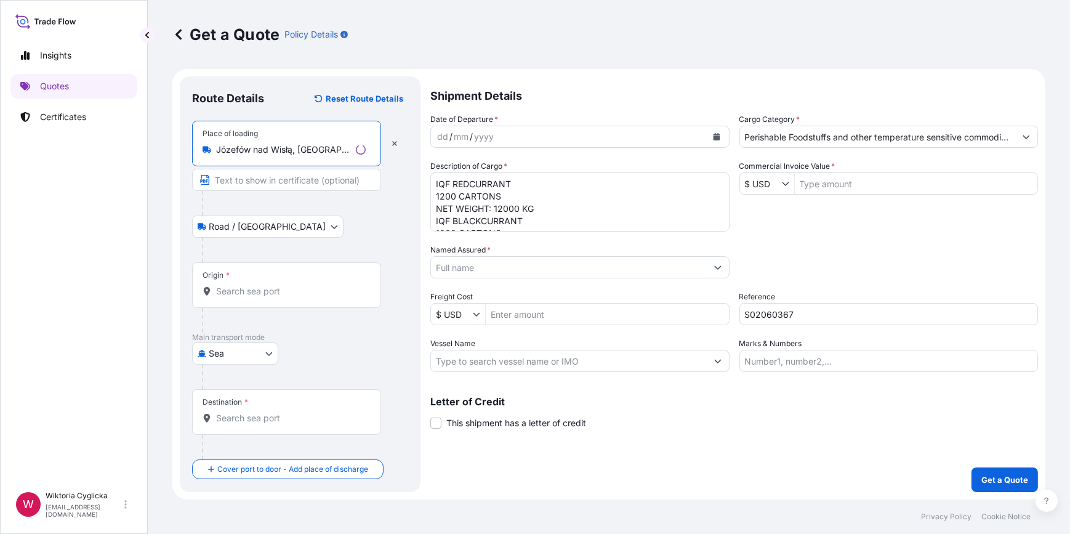
type input "Józefów nad Wisłą, [GEOGRAPHIC_DATA]"
click at [247, 283] on div "Origin *" at bounding box center [286, 285] width 189 height 46
click at [247, 285] on input "Origin *" at bounding box center [291, 291] width 150 height 12
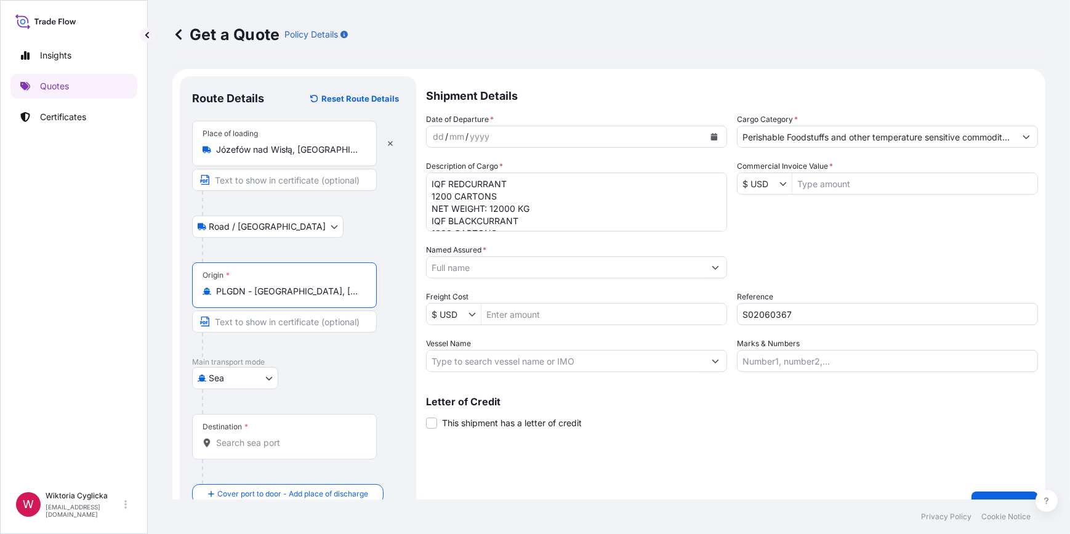
type input "PLGDN - [GEOGRAPHIC_DATA], [GEOGRAPHIC_DATA]"
click at [240, 449] on div "Destination *" at bounding box center [284, 437] width 185 height 46
click at [240, 449] on input "Destination *" at bounding box center [288, 442] width 145 height 12
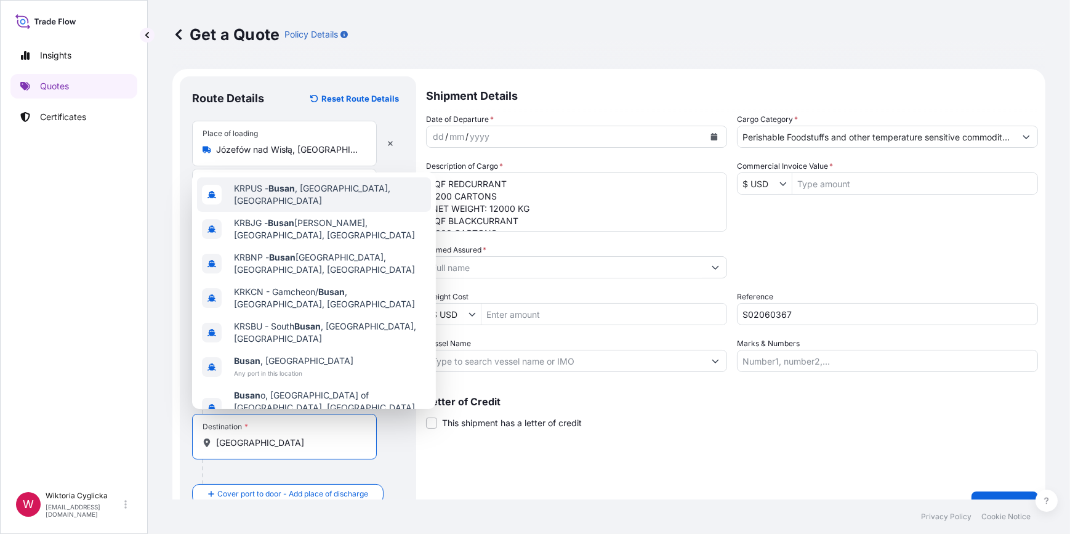
click at [287, 210] on div "KRPUS - [GEOGRAPHIC_DATA] , [GEOGRAPHIC_DATA], [GEOGRAPHIC_DATA]" at bounding box center [314, 194] width 234 height 34
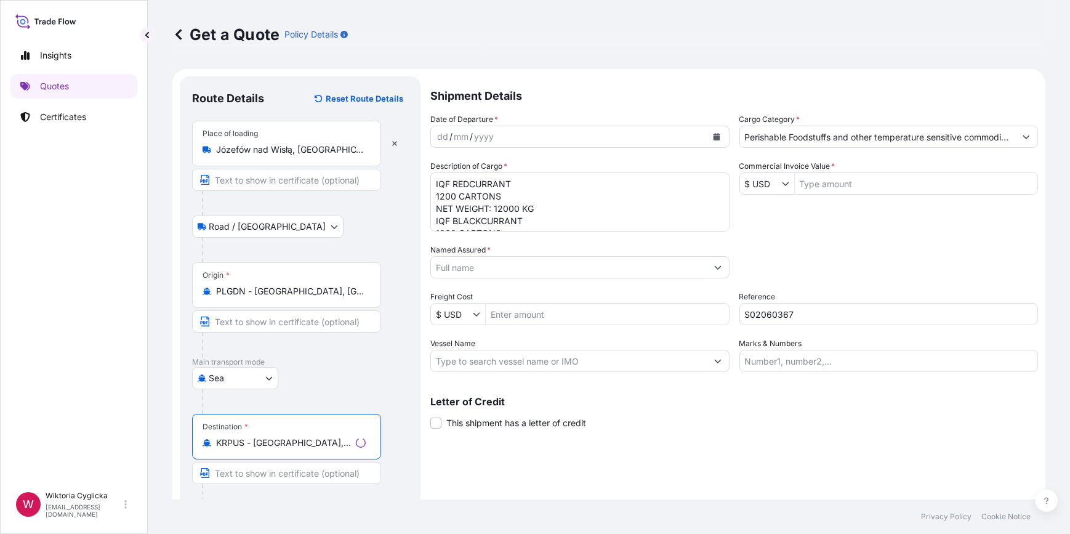
type input "KRPUS - [GEOGRAPHIC_DATA], [GEOGRAPHIC_DATA], [GEOGRAPHIC_DATA]"
click at [831, 275] on div "Packing Category Type to search a container mode Please select a primary mode o…" at bounding box center [888, 261] width 299 height 34
click at [712, 133] on icon "Calendar" at bounding box center [713, 136] width 7 height 7
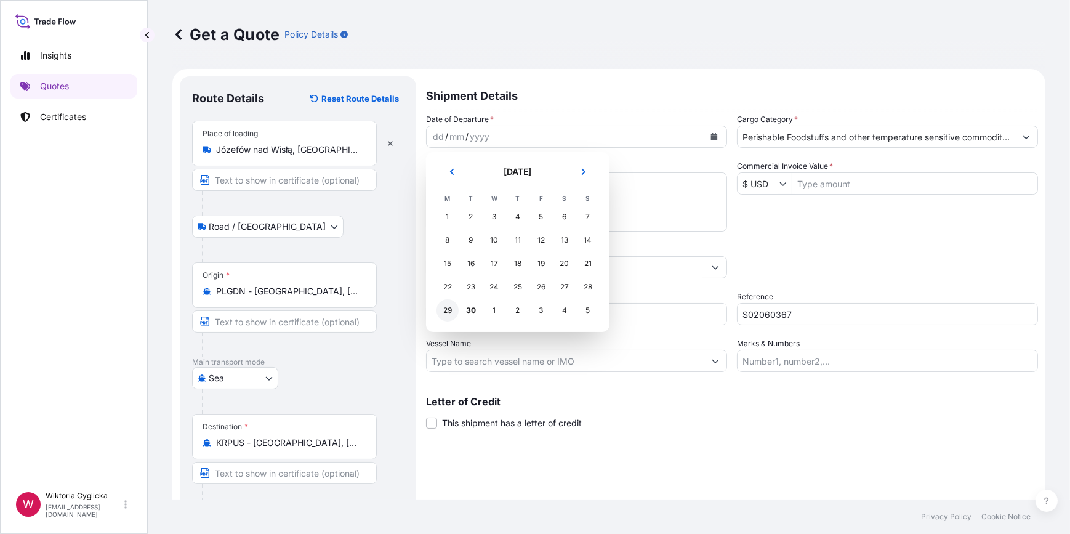
click at [452, 303] on div "29" at bounding box center [447, 310] width 22 height 22
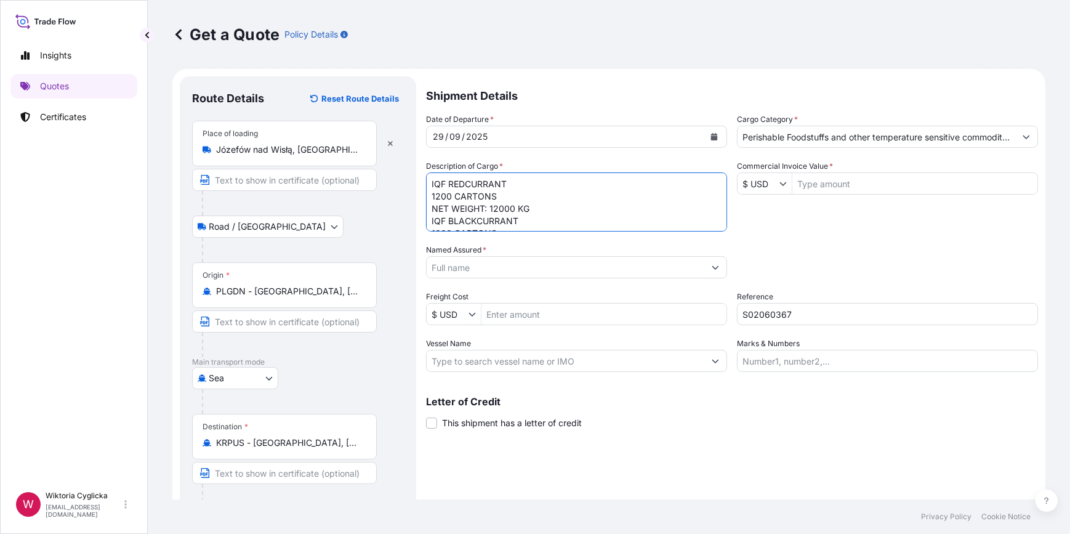
click at [431, 177] on textarea "IQF REDCURRANT 1200 CARTONS NET WEIGHT: 12000 KG IQF BLACKCURRANT 1000 CARTONS …" at bounding box center [576, 201] width 301 height 59
paste textarea "OOLU6448833"
type textarea "OOLU6448833 IQF REDCURRANT 1200 CARTONS NET WEIGHT: 12000 KG IQF BLACKCURRANT 1…"
click at [800, 221] on div "Date of Departure * [DATE] Cargo Category * Perishable Foodstuffs and other tem…" at bounding box center [732, 242] width 612 height 259
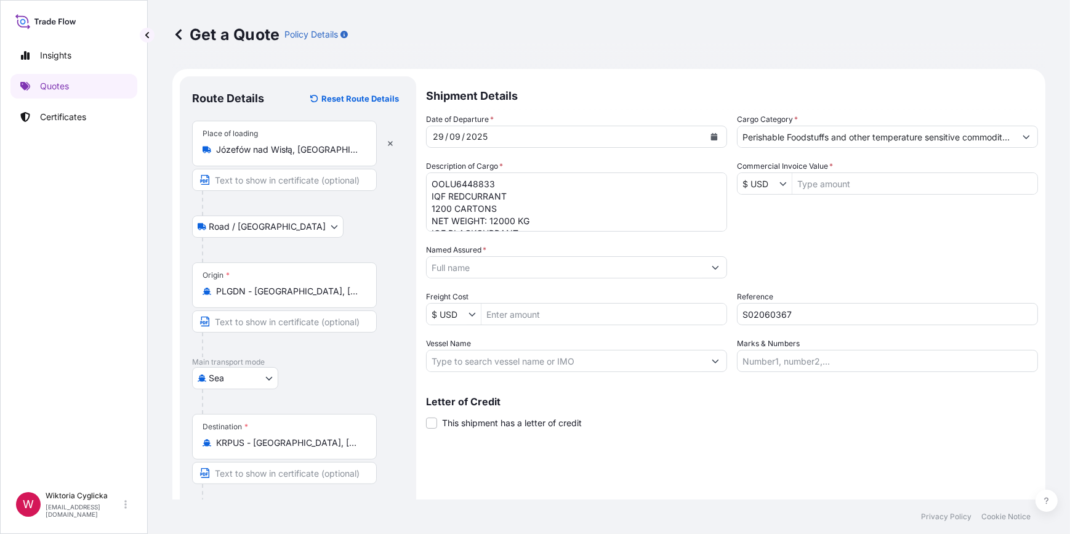
click at [492, 259] on input "Named Assured *" at bounding box center [566, 267] width 278 height 22
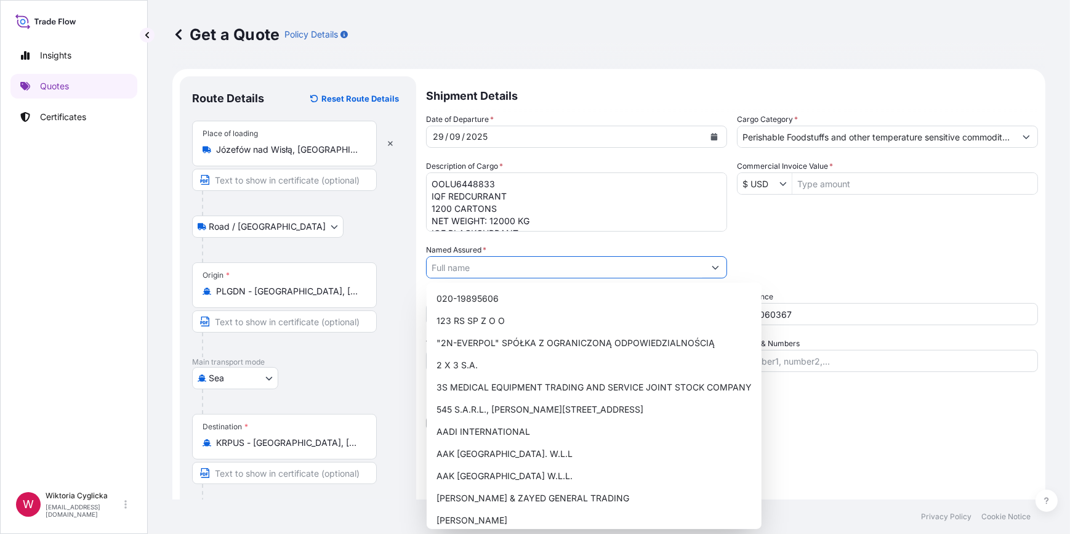
paste input "SOM INTERNATIONAL CO., LTD"
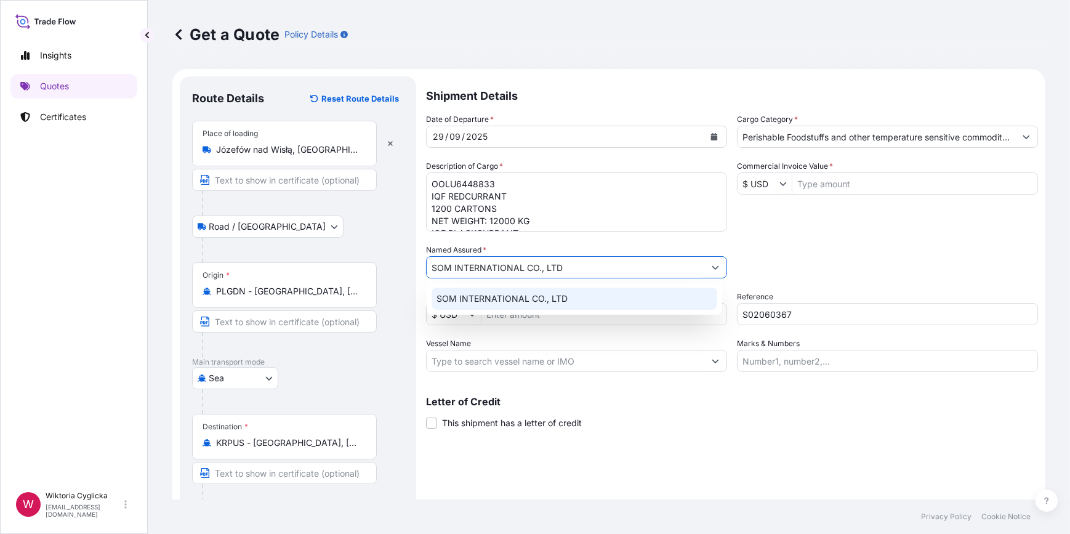
click at [513, 296] on span "SOM INTERNATIONAL CO., LTD" at bounding box center [501, 298] width 131 height 12
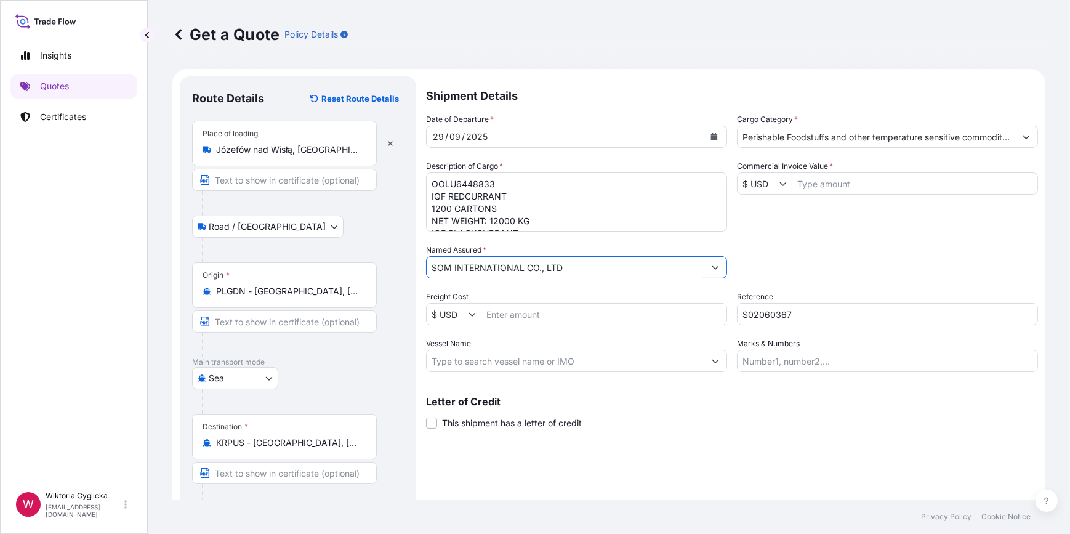
type input "SOM INTERNATIONAL CO., LTD"
click at [771, 187] on input "$ USD" at bounding box center [758, 183] width 42 height 22
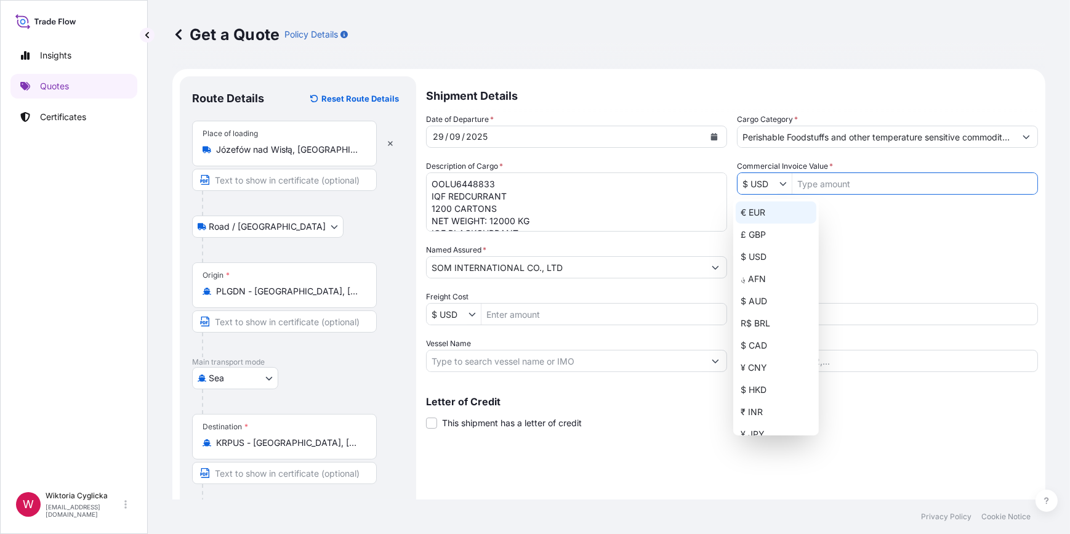
click at [773, 208] on div "€ EUR" at bounding box center [776, 212] width 81 height 22
type input "€ EUR"
click at [797, 191] on input "Commercial Invoice Value *" at bounding box center [914, 183] width 245 height 22
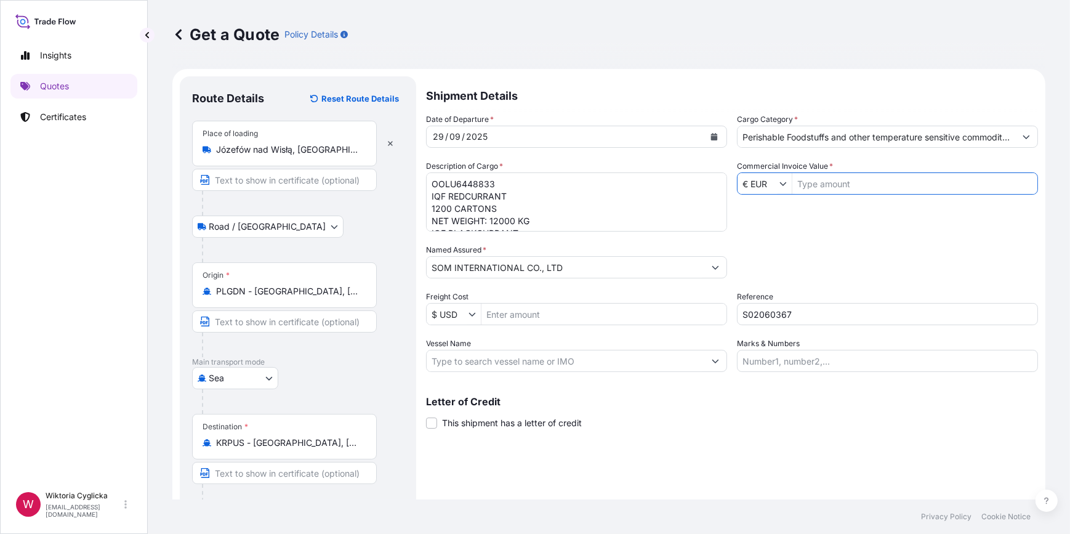
paste input "32 300,00"
click at [806, 182] on input "32 300,00" at bounding box center [914, 183] width 245 height 22
click at [842, 193] on input "32300,00" at bounding box center [914, 183] width 245 height 22
type input "32,300"
click at [816, 223] on div "Date of Departure * [DATE] Cargo Category * Perishable Foodstuffs and other tem…" at bounding box center [732, 242] width 612 height 259
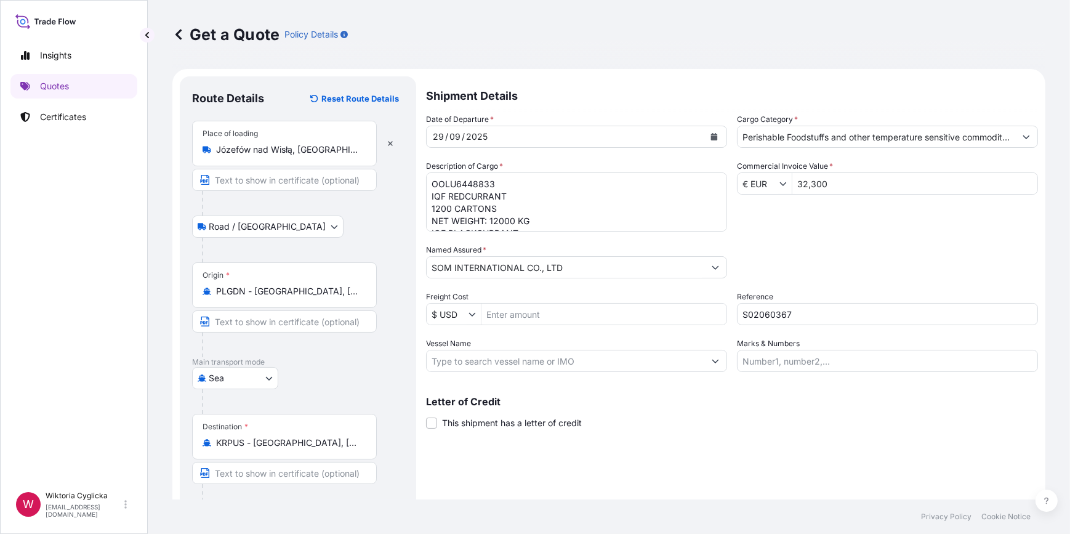
click at [789, 268] on div "Packing Category Type to search a container mode Please select a primary mode o…" at bounding box center [887, 261] width 301 height 34
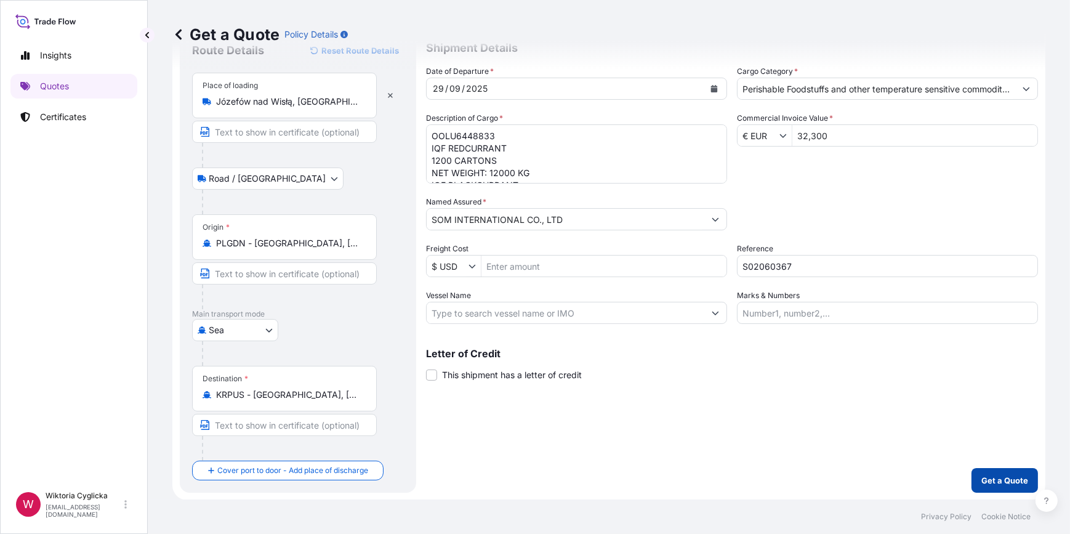
click at [995, 474] on p "Get a Quote" at bounding box center [1004, 480] width 47 height 12
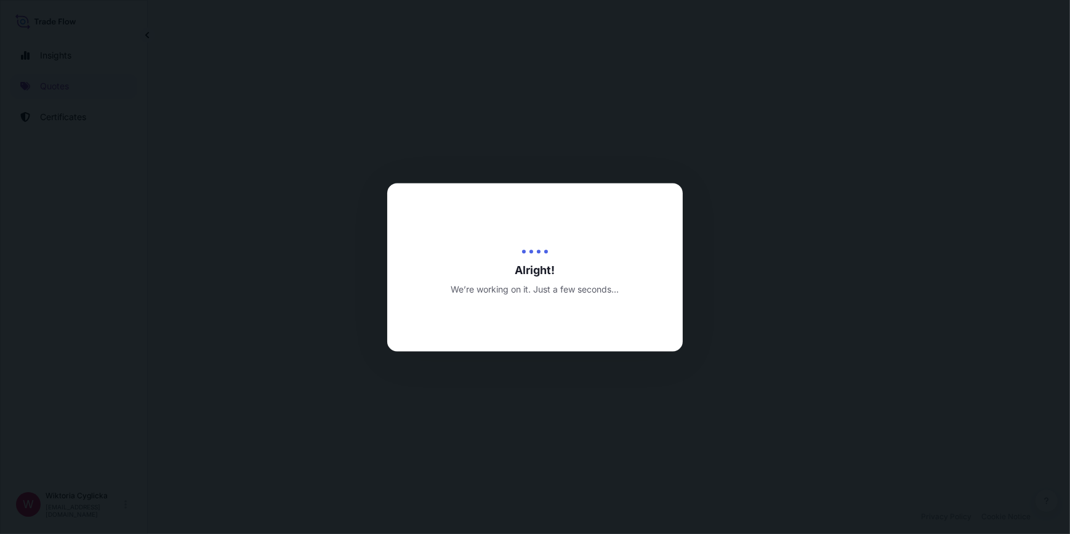
select select "Road / [GEOGRAPHIC_DATA]"
select select "Sea"
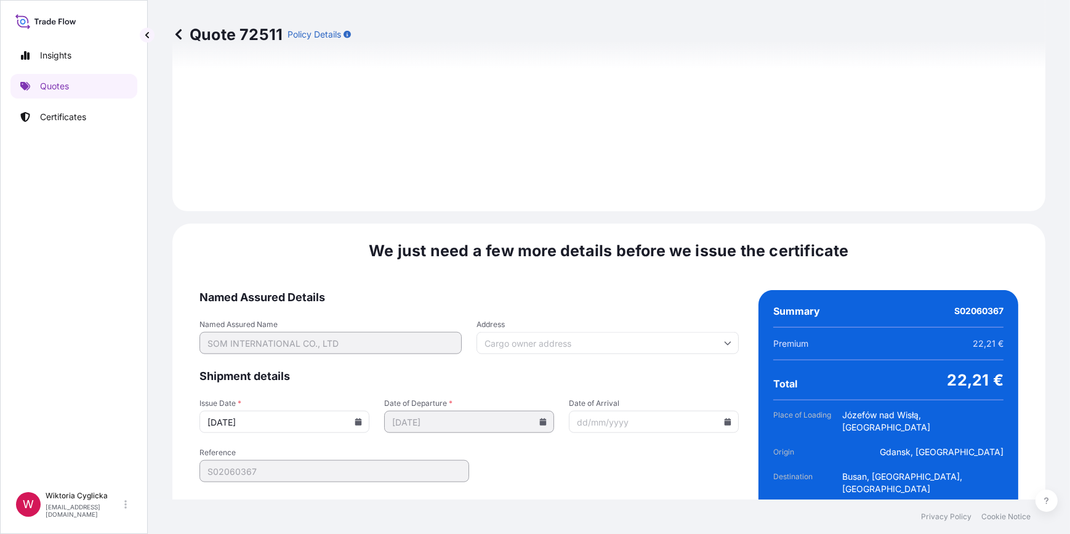
scroll to position [1472, 0]
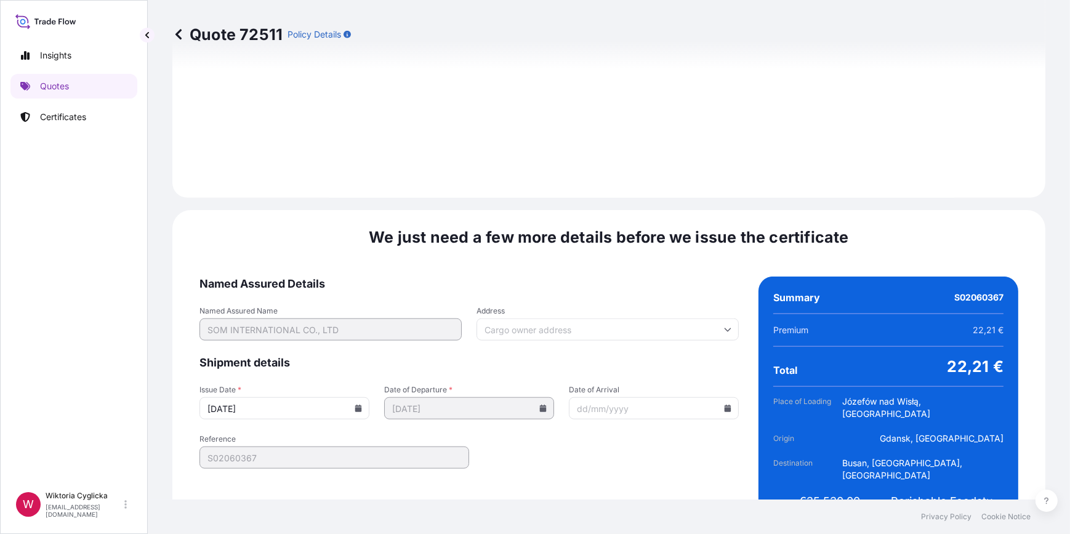
click at [355, 404] on icon at bounding box center [358, 407] width 7 height 7
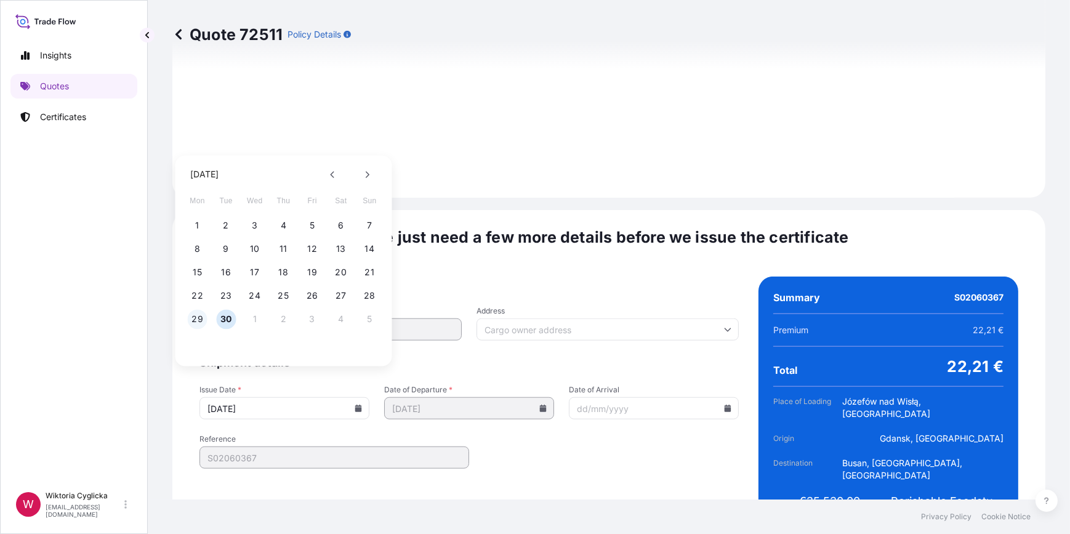
click at [203, 311] on button "29" at bounding box center [198, 319] width 20 height 20
type input "[DATE]"
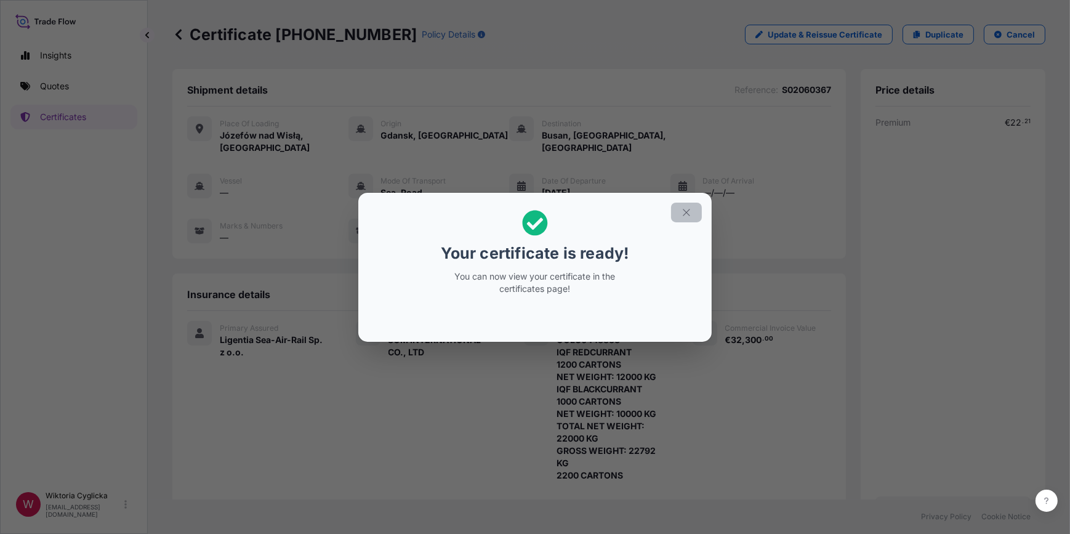
click at [688, 207] on icon "button" at bounding box center [686, 212] width 11 height 11
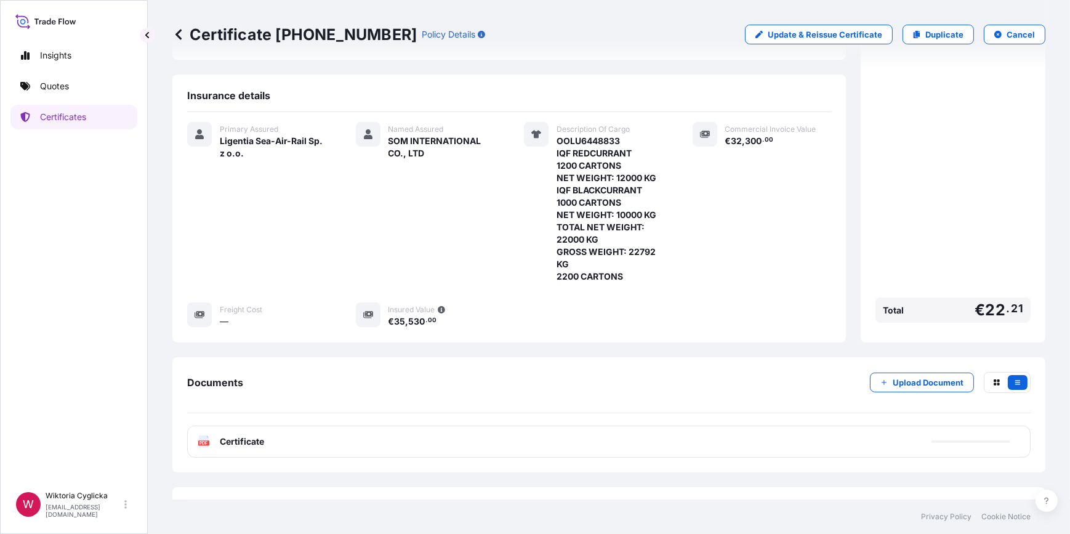
scroll to position [213, 0]
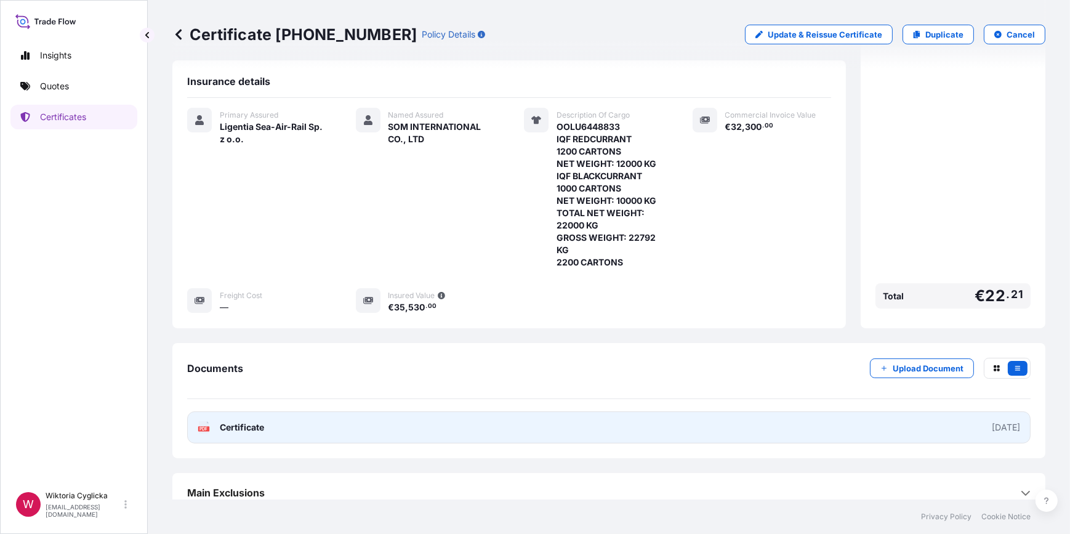
click at [456, 414] on link "PDF Certificate [DATE]" at bounding box center [608, 427] width 843 height 32
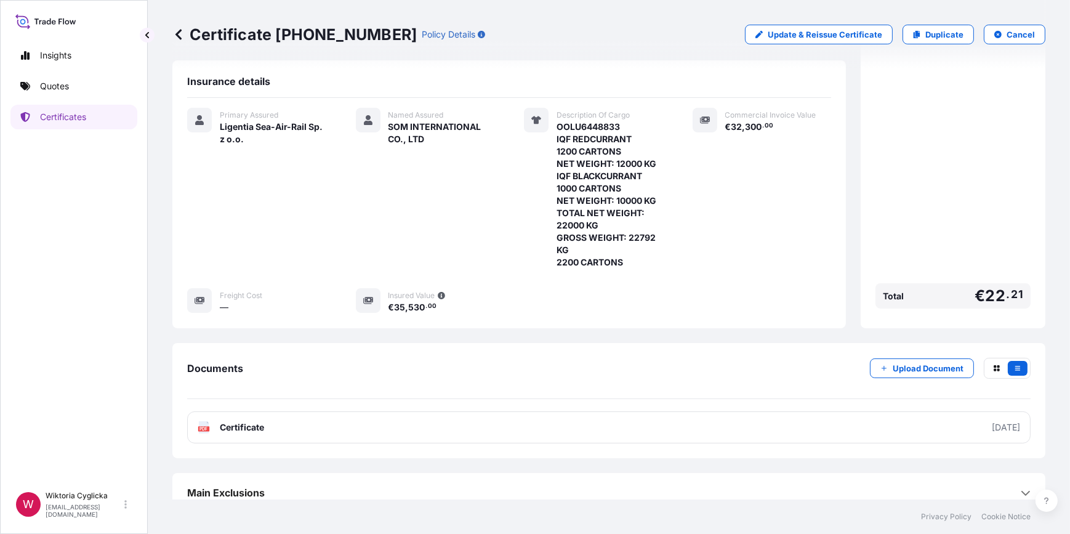
click at [114, 89] on link "Quotes" at bounding box center [73, 86] width 127 height 25
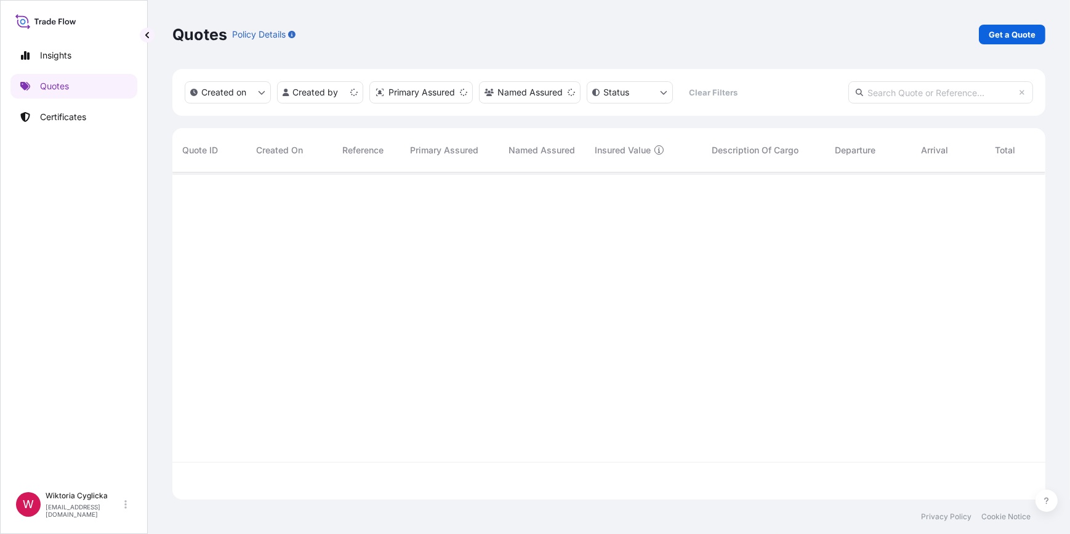
scroll to position [325, 864]
click at [1018, 33] on p "Get a Quote" at bounding box center [1012, 34] width 47 height 12
select select "Road / [GEOGRAPHIC_DATA]"
select select "Sea"
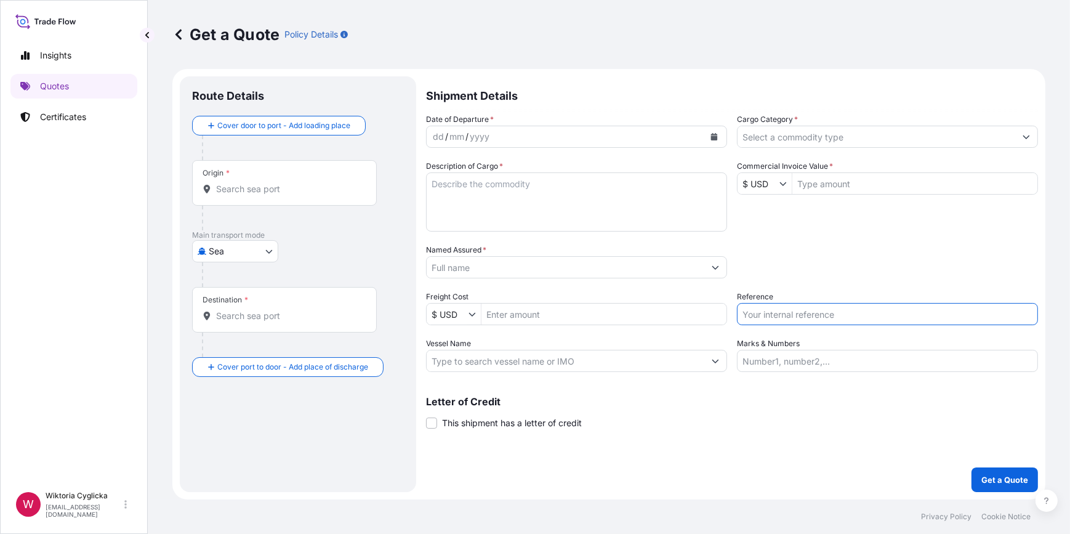
click at [805, 311] on input "Reference" at bounding box center [887, 314] width 301 height 22
paste input "S02061108"
type input "S02061108"
click at [806, 275] on div "Packing Category Type to search a container mode Please select a primary mode o…" at bounding box center [887, 261] width 301 height 34
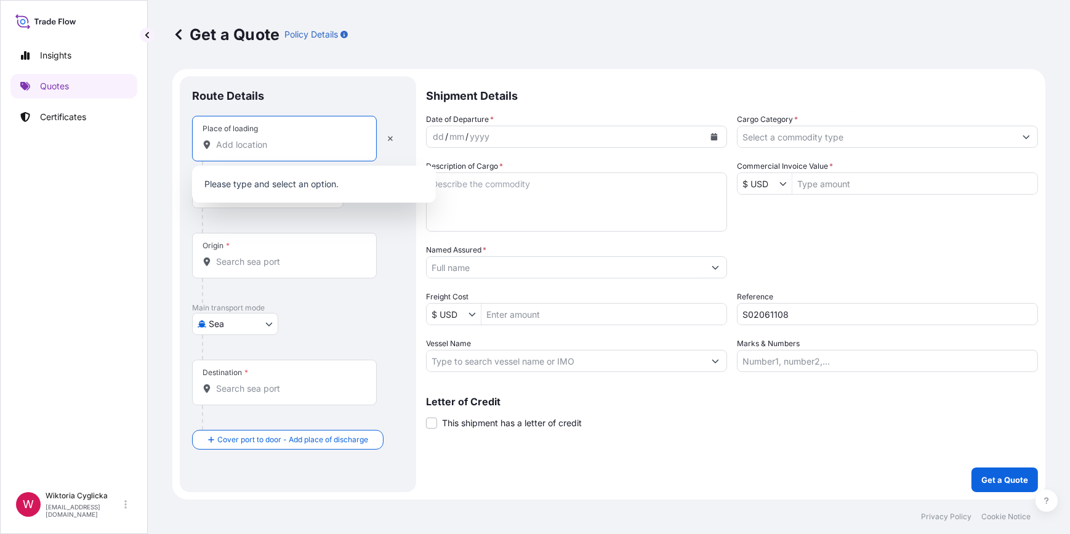
click at [268, 148] on input "Place of loading" at bounding box center [288, 144] width 145 height 12
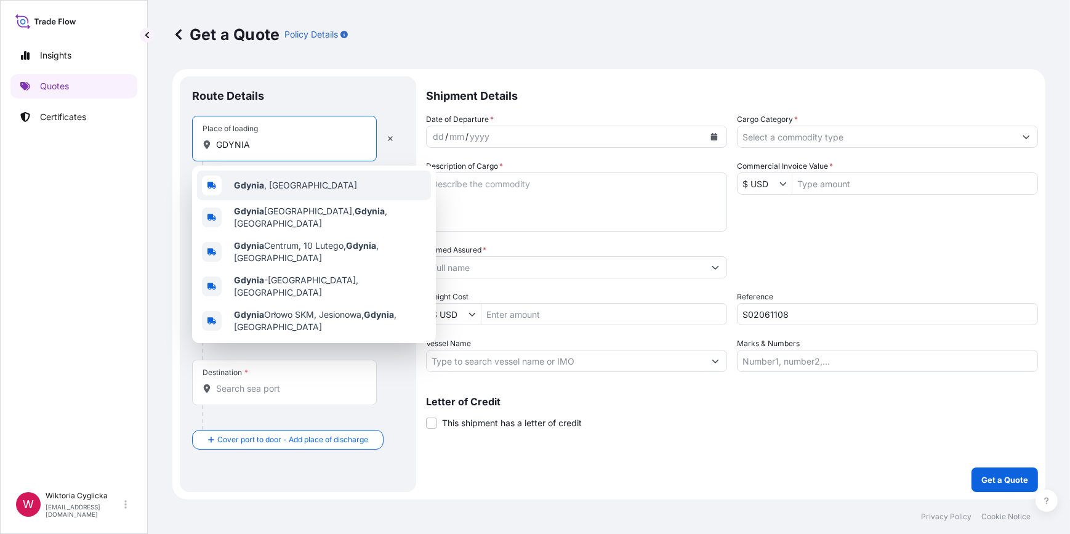
click at [246, 185] on b "Gdynia" at bounding box center [249, 185] width 30 height 10
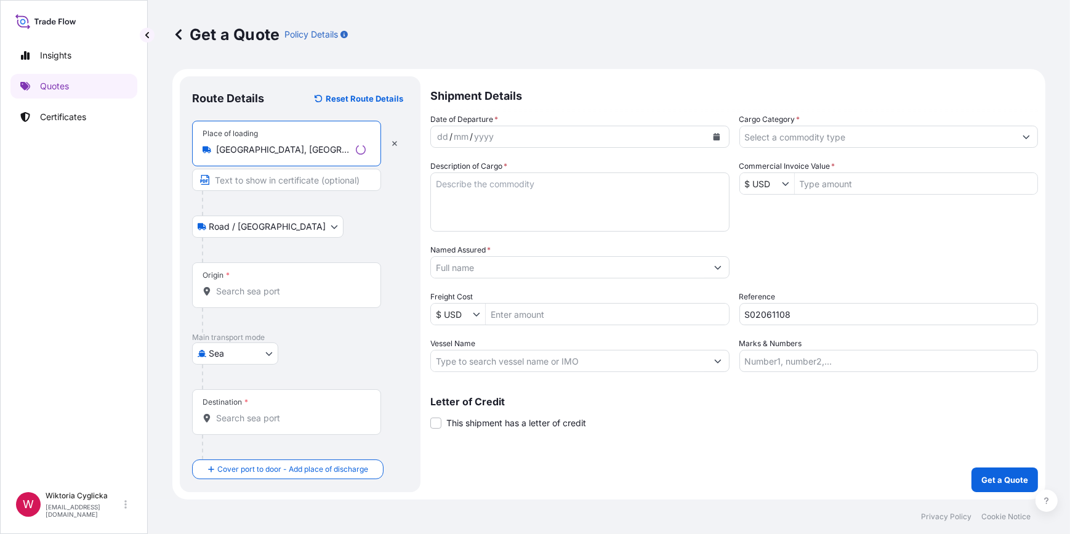
type input "[GEOGRAPHIC_DATA], [GEOGRAPHIC_DATA]"
click at [261, 296] on input "Origin *" at bounding box center [291, 291] width 150 height 12
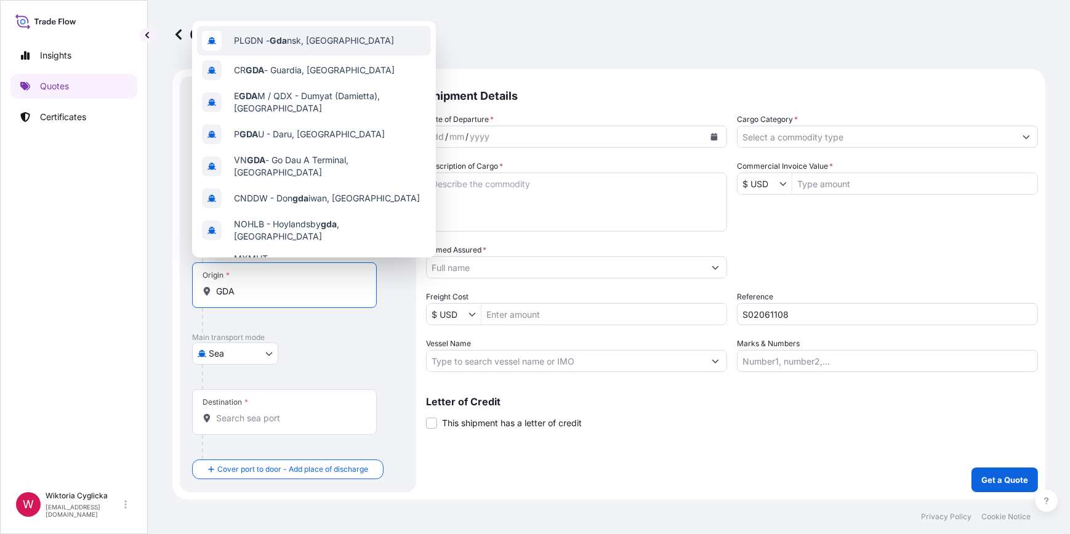
click at [270, 45] on span "PLGDN - Gda nsk, [GEOGRAPHIC_DATA]" at bounding box center [314, 40] width 160 height 12
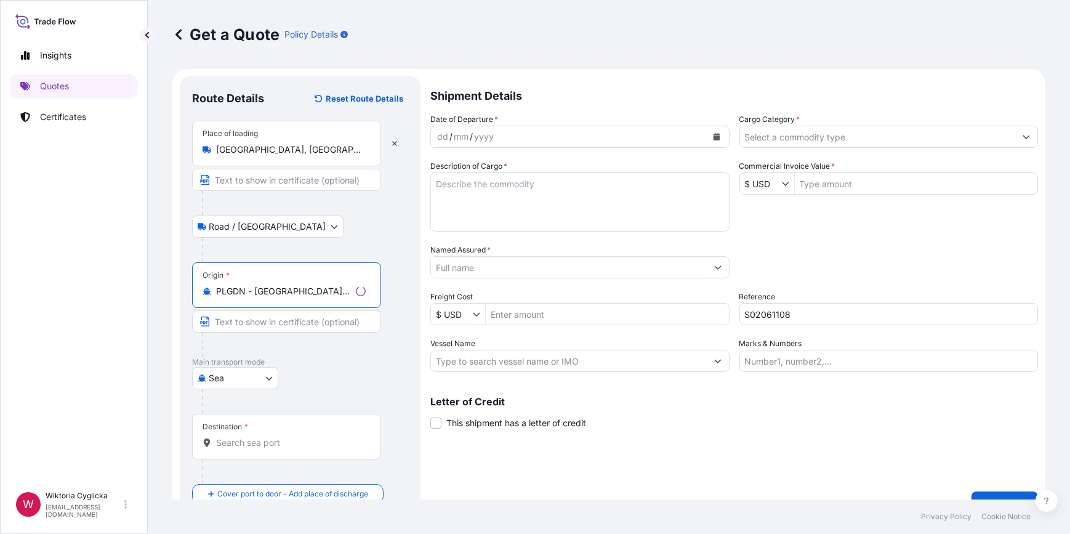
type input "PLGDN - [GEOGRAPHIC_DATA], [GEOGRAPHIC_DATA]"
click at [240, 443] on input "Destination *" at bounding box center [291, 442] width 150 height 12
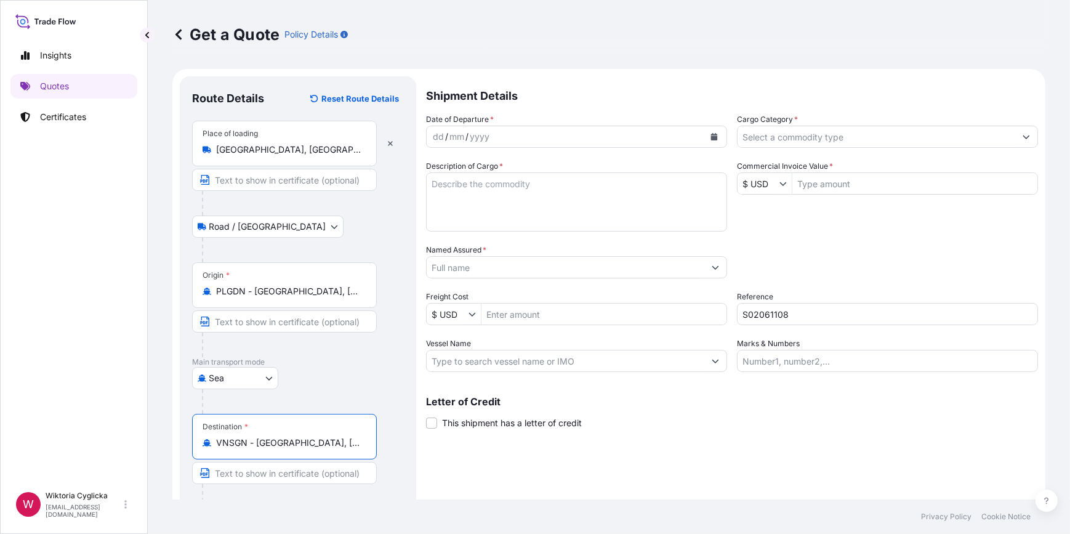
type input "VNSGN - [GEOGRAPHIC_DATA], [GEOGRAPHIC_DATA]"
click at [802, 241] on div "Date of Departure * dd / mm / yyyy Cargo Category * Description of Cargo * Comm…" at bounding box center [732, 242] width 612 height 259
click at [784, 137] on input "Cargo Category *" at bounding box center [876, 137] width 278 height 22
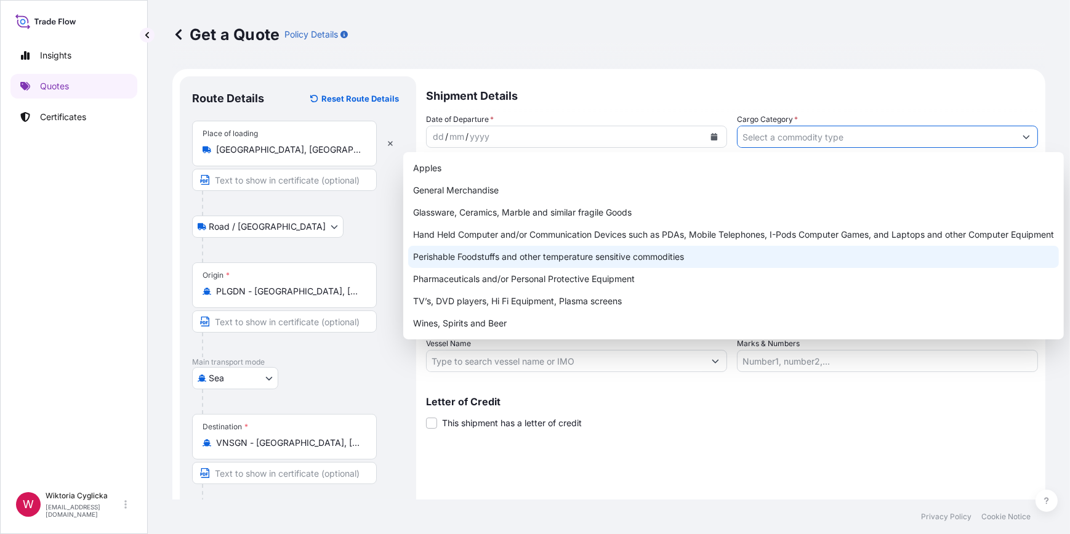
click at [604, 261] on div "Perishable Foodstuffs and other temperature sensitive commodities" at bounding box center [733, 257] width 651 height 22
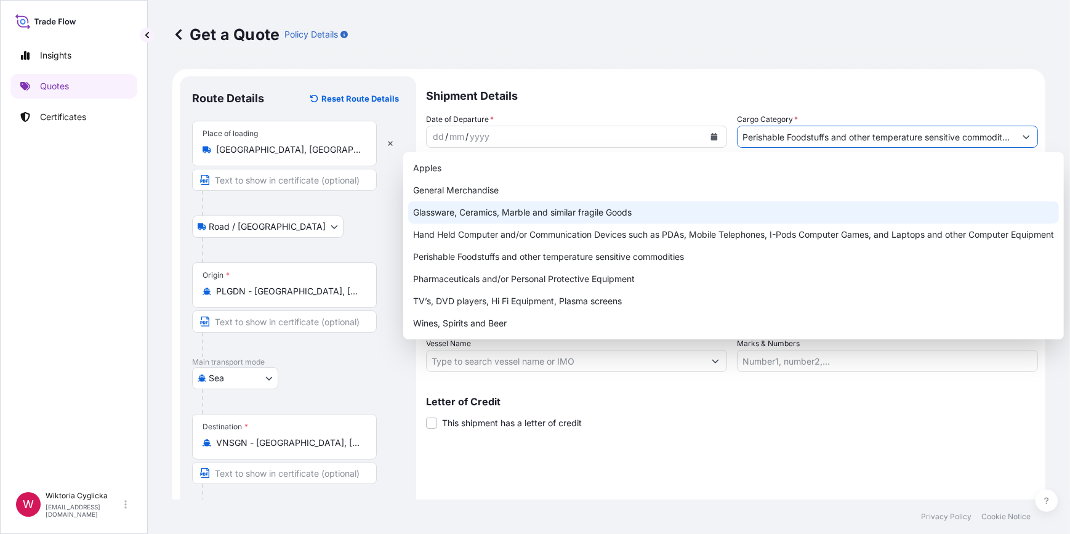
click at [468, 202] on div "Glassware, Ceramics, Marble and similar fragile Goods" at bounding box center [733, 212] width 651 height 22
paste input "FROZEN SALMON HEADS 350G+ CARTON FROZEN SALMON HEADS 400/600G CARTON NET WEIGHT…"
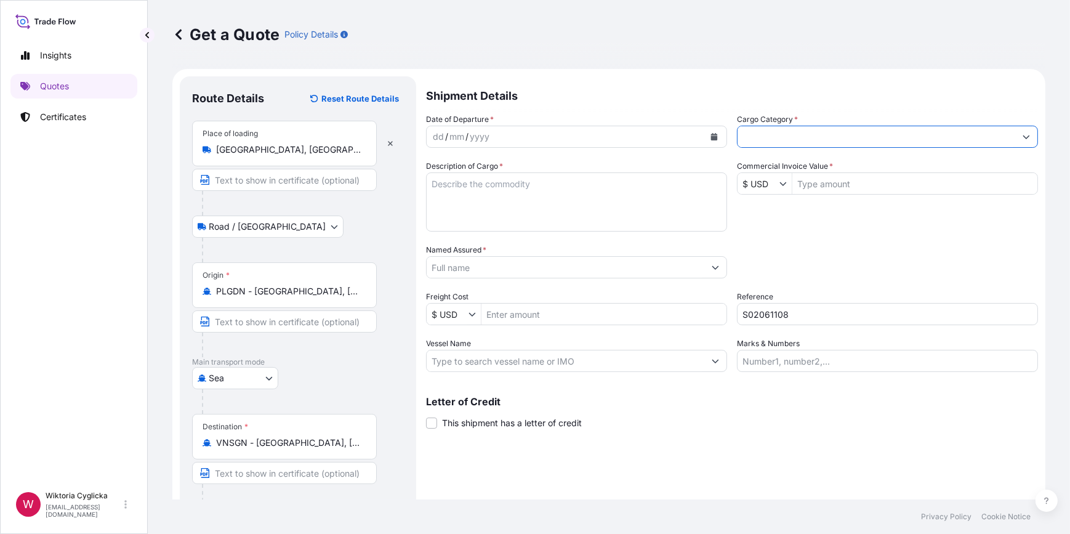
click at [1015, 137] on button "Show suggestions" at bounding box center [1026, 137] width 22 height 22
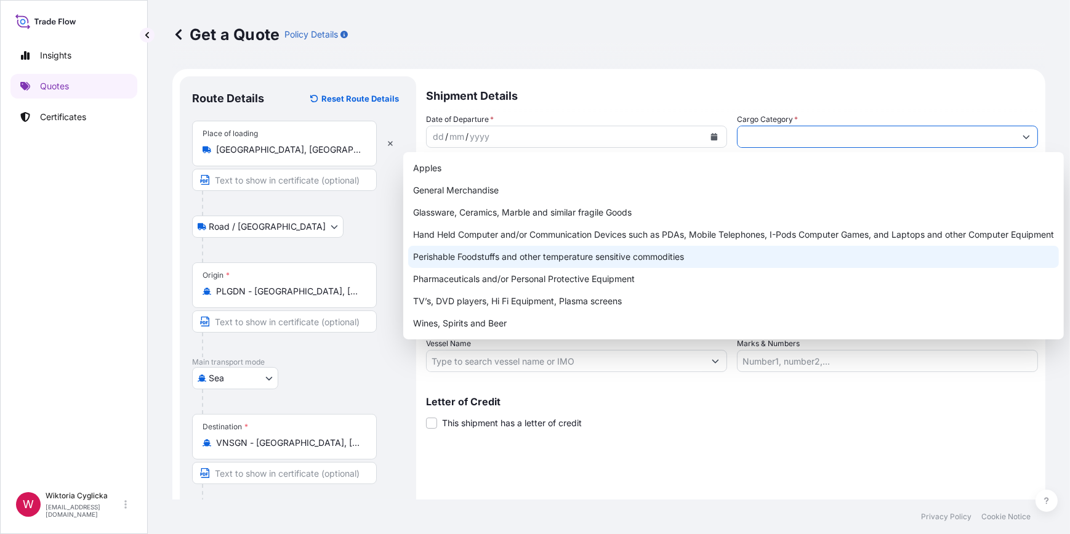
click at [590, 257] on div "Perishable Foodstuffs and other temperature sensitive commodities" at bounding box center [733, 257] width 651 height 22
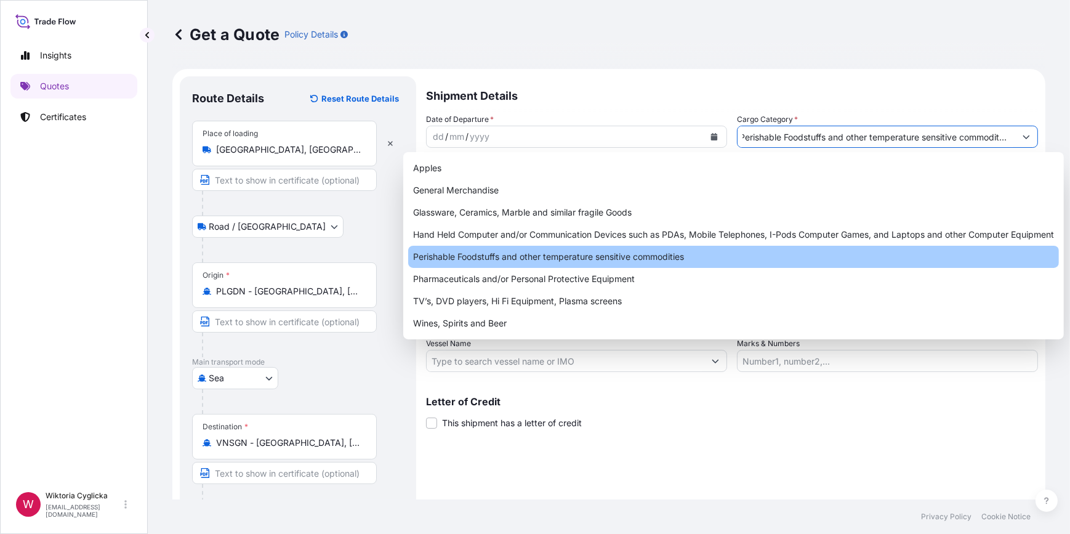
scroll to position [0, 11]
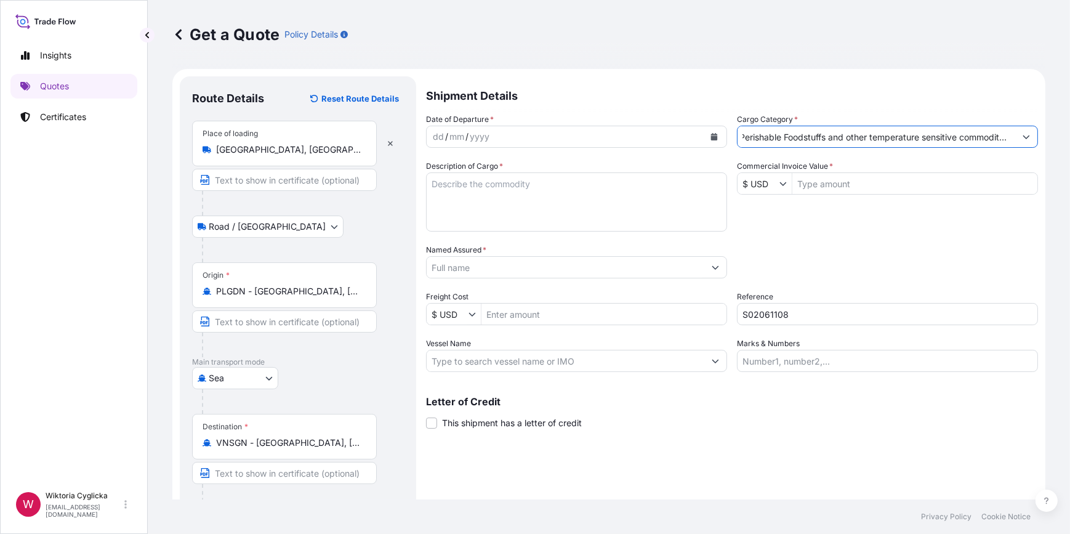
type input "Perishable Foodstuffs and other temperature sensitive commodities"
click at [536, 215] on textarea "Description of Cargo *" at bounding box center [576, 201] width 301 height 59
paste textarea "FROZEN SALMON HEADS 350G+ CARTON FROZEN SALMON HEADS 400/600G CARTON NET WEIGHT…"
click at [427, 179] on textarea "FROZEN SALMON HEADS 350G+ CARTON FROZEN SALMON HEADS 400/600G CARTON NET WEIGHT…" at bounding box center [576, 201] width 301 height 59
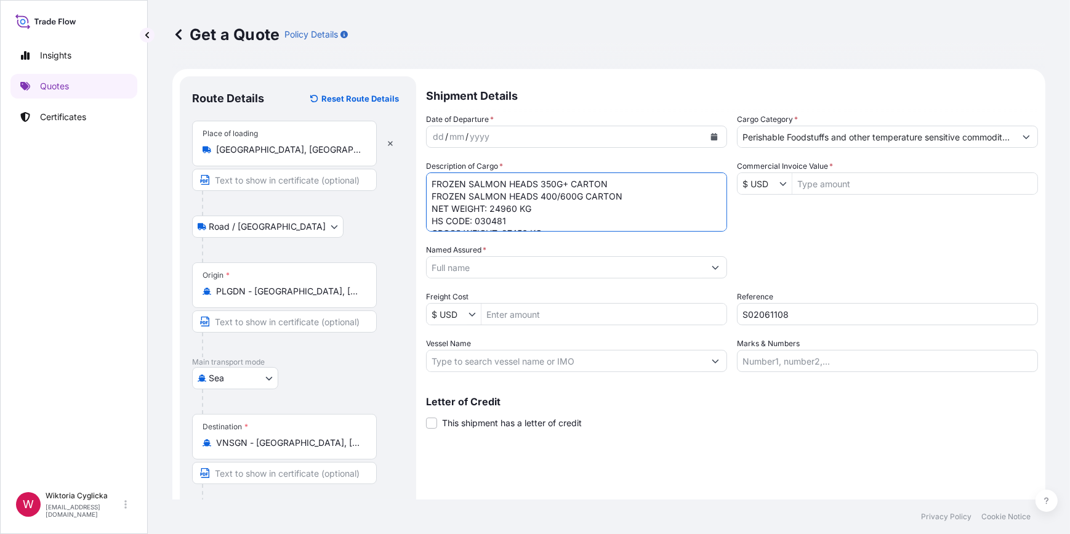
click at [427, 179] on textarea "FROZEN SALMON HEADS 350G+ CARTON FROZEN SALMON HEADS 400/600G CARTON NET WEIGHT…" at bounding box center [576, 201] width 301 height 59
paste textarea "OOLU6323121"
type textarea "OOLU6323121 FROZEN SALMON HEADS 350G+ CARTON FROZEN SALMON HEADS 400/600G CARTO…"
click at [704, 138] on button "Calendar" at bounding box center [714, 137] width 20 height 20
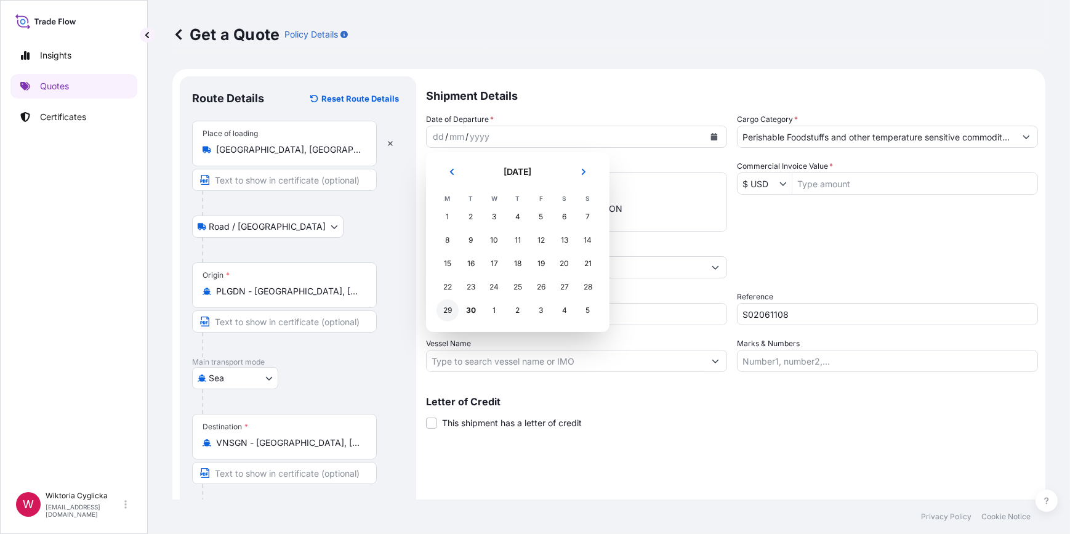
click at [448, 311] on div "29" at bounding box center [447, 310] width 22 height 22
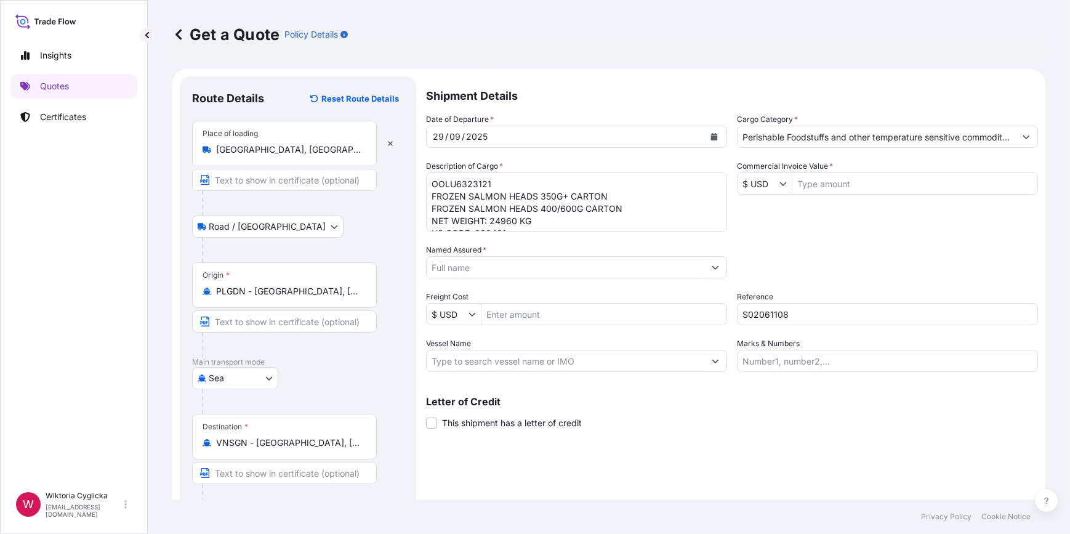
click at [819, 234] on div "Date of Departure * [DATE] Cargo Category * Perishable Foodstuffs and other tem…" at bounding box center [732, 242] width 612 height 259
click at [751, 179] on input "$ USD" at bounding box center [758, 183] width 42 height 22
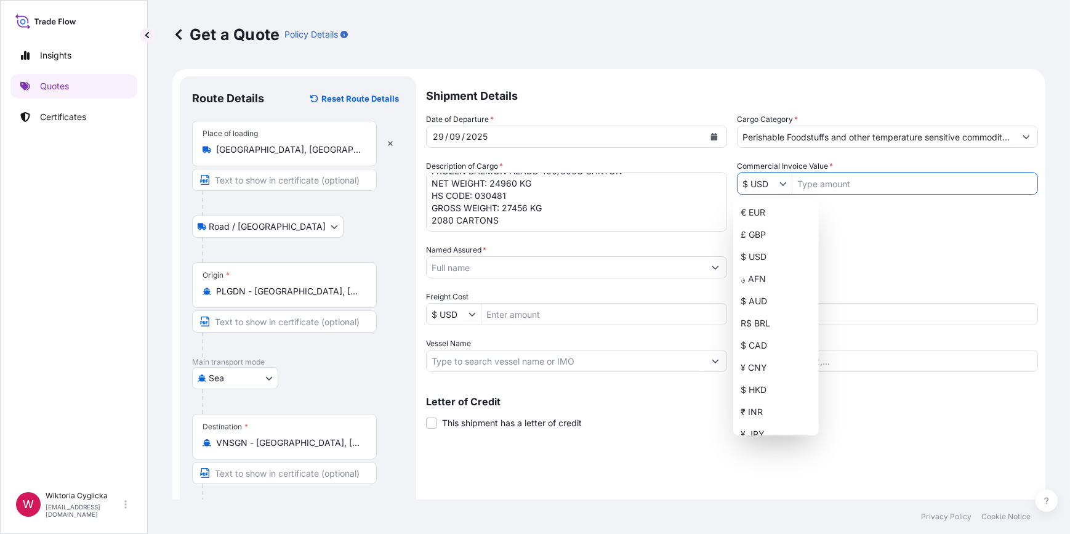
click at [761, 214] on div "€ EUR" at bounding box center [776, 212] width 81 height 22
type input "€ EUR"
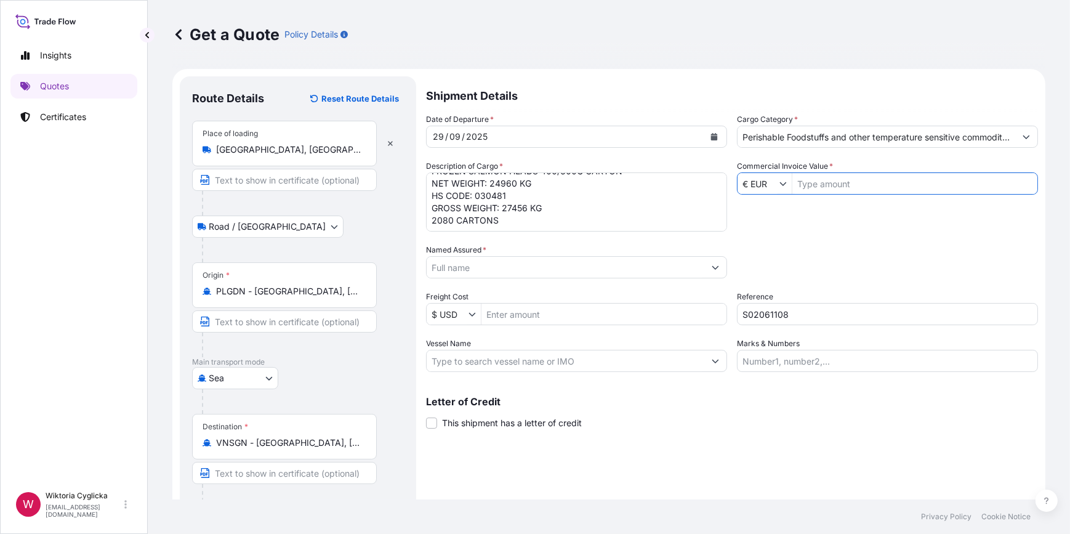
click at [821, 183] on input "Commercial Invoice Value *" at bounding box center [914, 183] width 245 height 22
click at [820, 234] on div "Date of Departure * [DATE] Cargo Category * Perishable Foodstuffs and other tem…" at bounding box center [732, 242] width 612 height 259
drag, startPoint x: 833, startPoint y: 185, endPoint x: 771, endPoint y: 185, distance: 61.6
click at [771, 185] on div "€ EUR 2,880,960" at bounding box center [887, 183] width 301 height 22
type input "28,809.6"
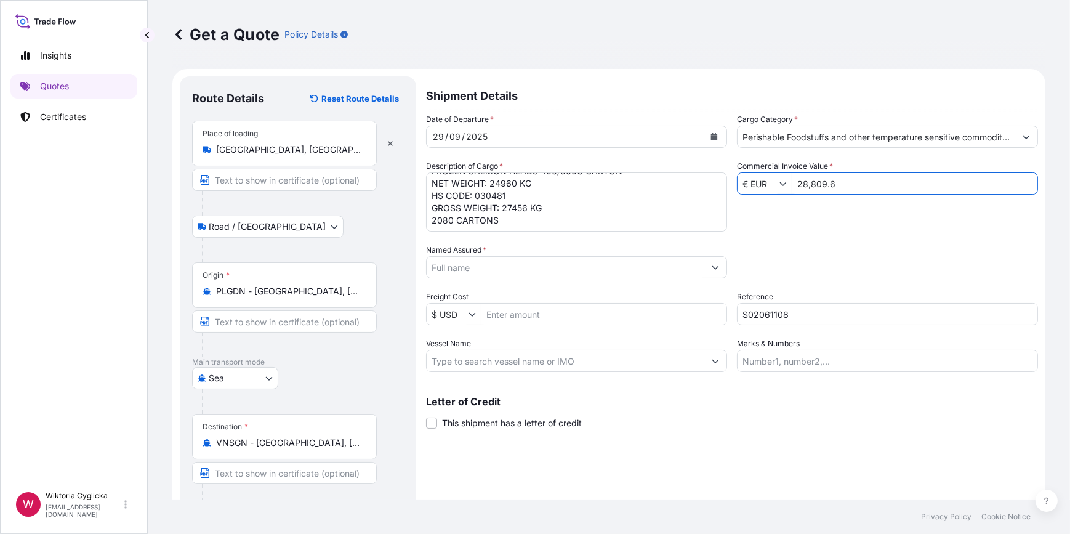
click at [829, 214] on div "Date of Departure * [DATE] Cargo Category * Perishable Foodstuffs and other tem…" at bounding box center [732, 242] width 612 height 259
click at [813, 211] on div "Date of Departure * [DATE] Cargo Category * Perishable Foodstuffs and other tem…" at bounding box center [732, 242] width 612 height 259
click at [472, 268] on input "Named Assured *" at bounding box center [566, 267] width 278 height 22
paste input "NORDIC SEACO AS"
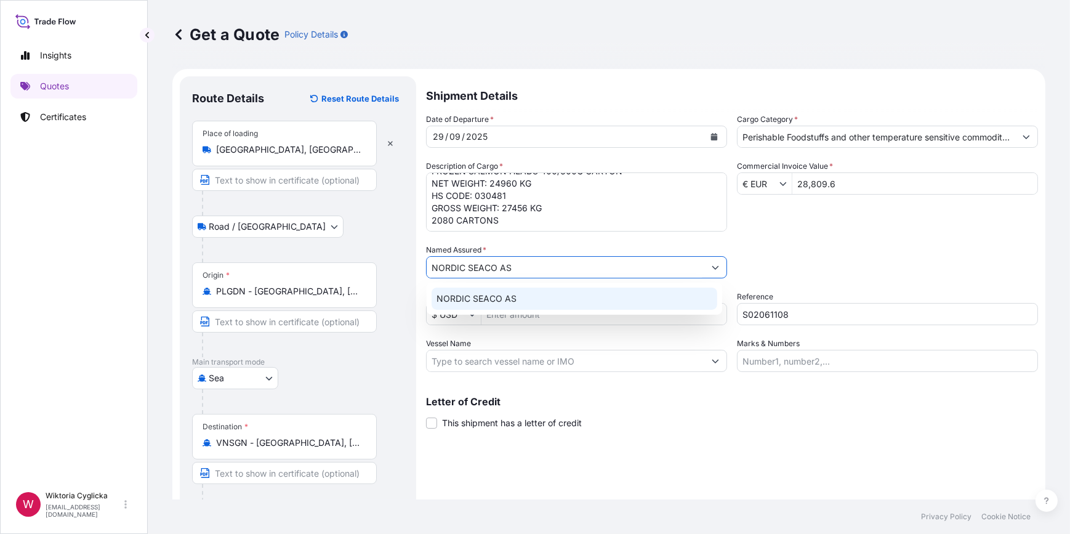
click at [473, 291] on div "NORDIC SEACO AS" at bounding box center [575, 298] width 286 height 22
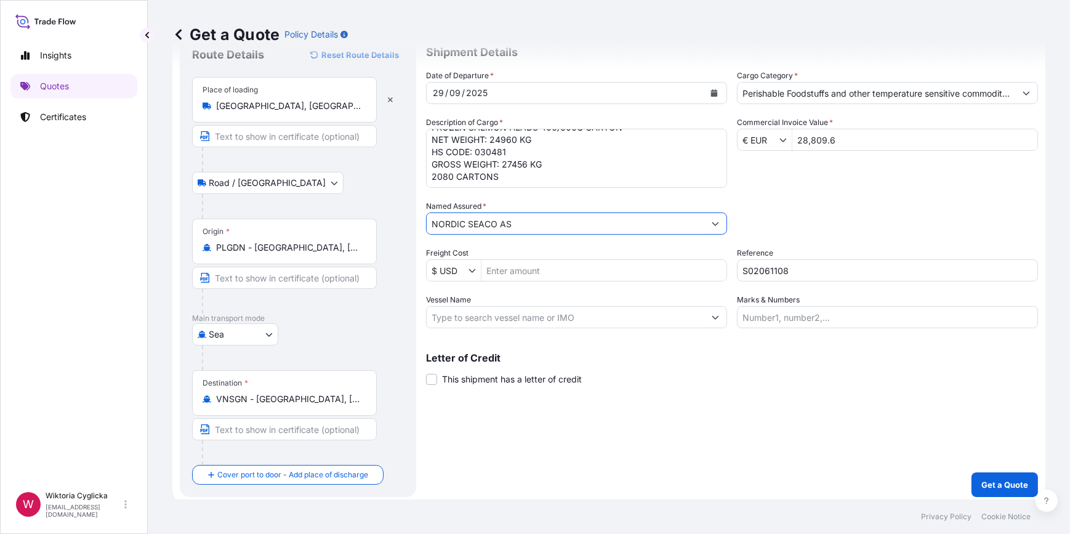
scroll to position [48, 0]
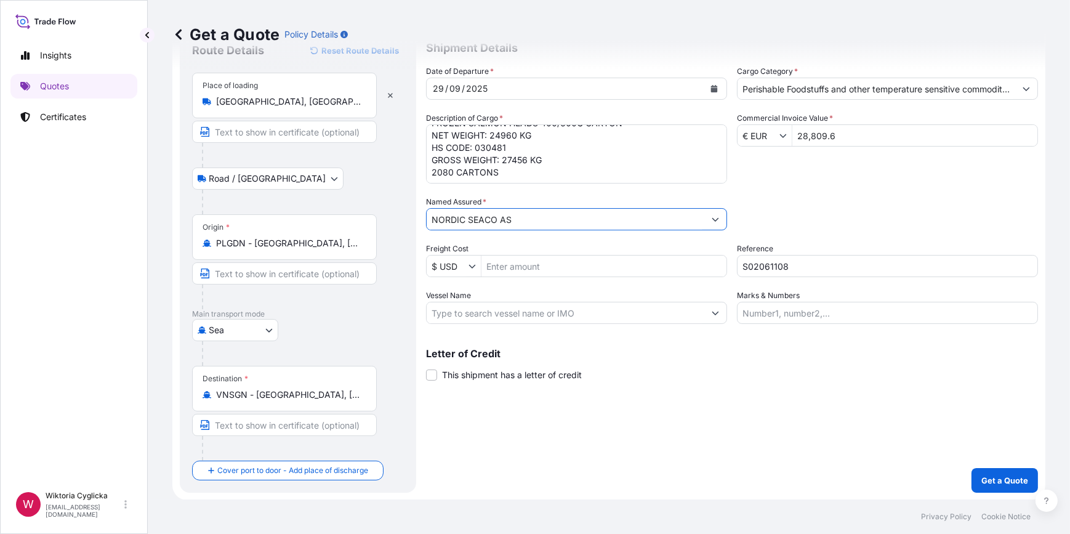
type input "NORDIC SEACO AS"
click at [973, 487] on button "Get a Quote" at bounding box center [1004, 480] width 66 height 25
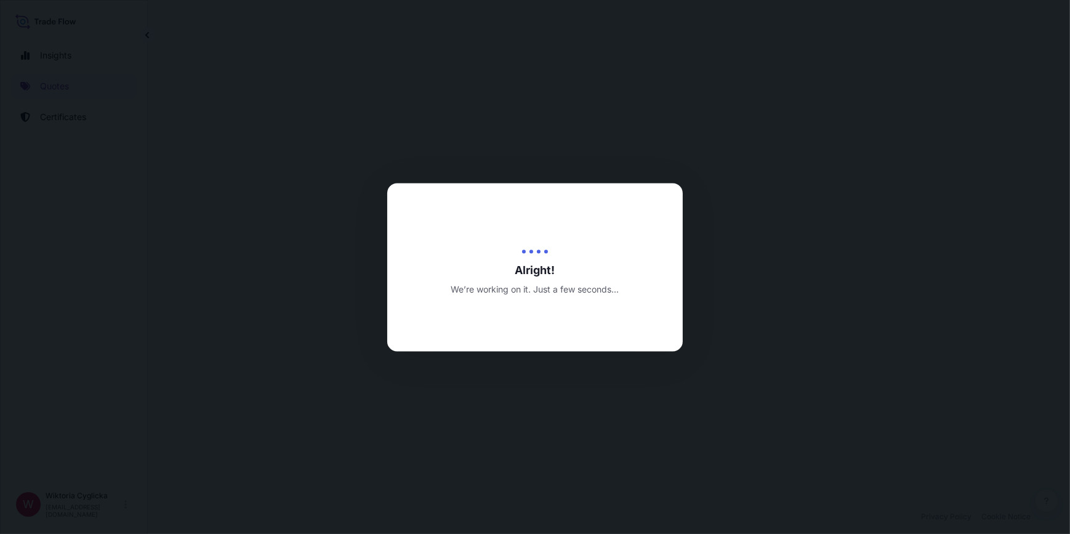
select select "Road / [GEOGRAPHIC_DATA]"
select select "Sea"
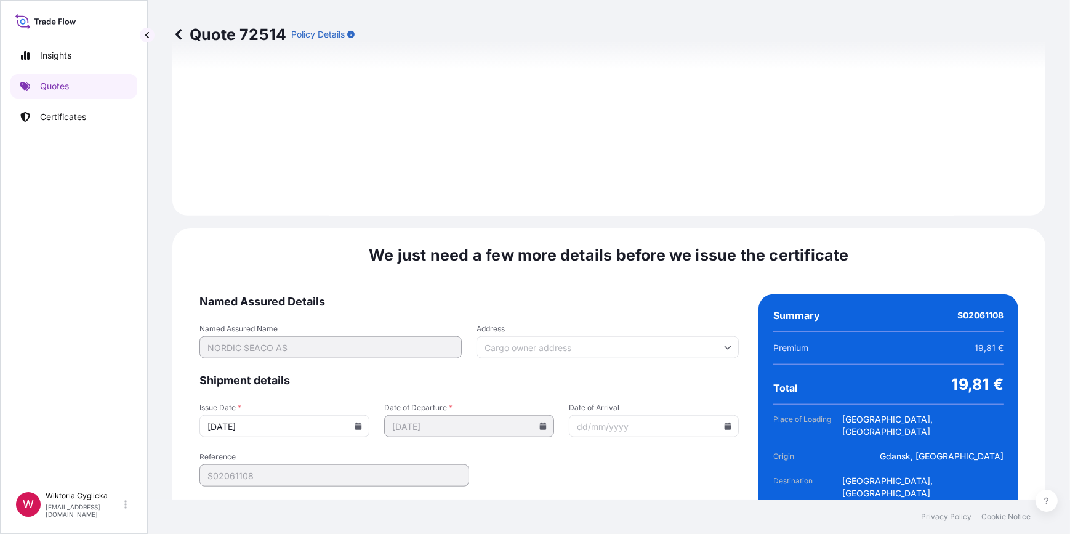
scroll to position [1472, 0]
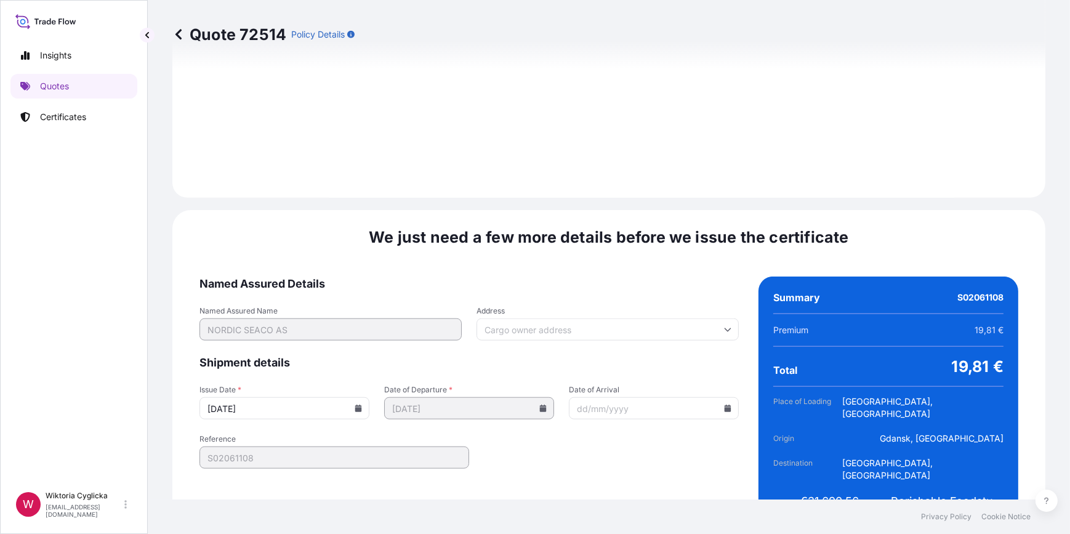
click at [355, 404] on icon at bounding box center [358, 407] width 7 height 7
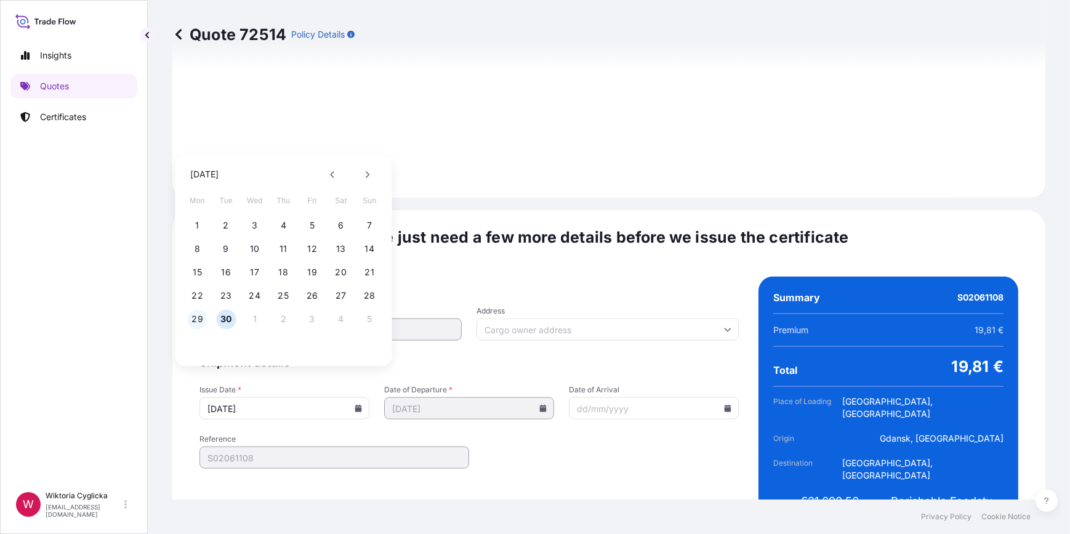
click at [198, 318] on button "29" at bounding box center [198, 319] width 20 height 20
type input "[DATE]"
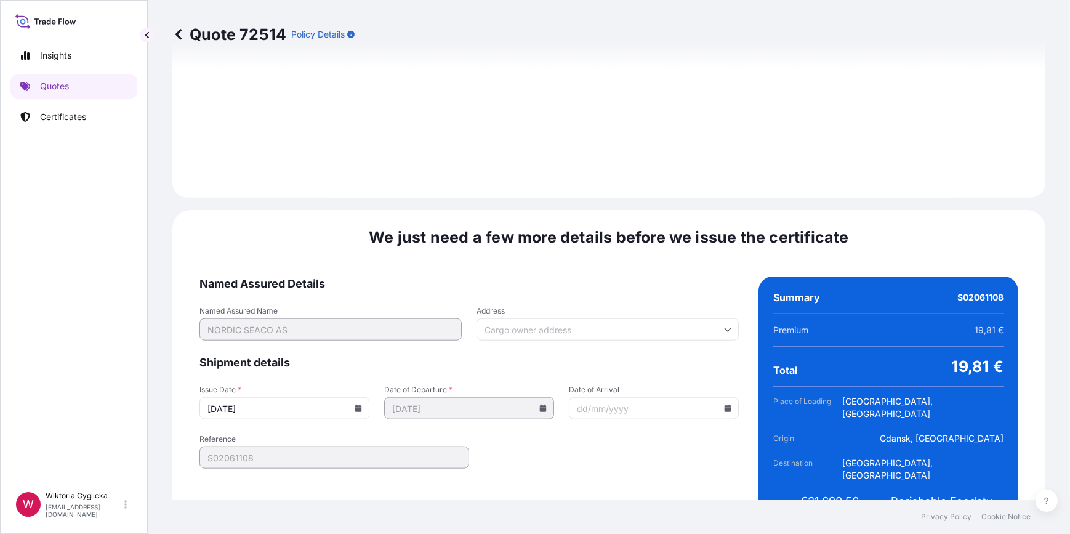
click at [687, 462] on form "Named Assured Details Named Assured Name NORDIC SEACO AS Address Shipment detai…" at bounding box center [468, 404] width 539 height 257
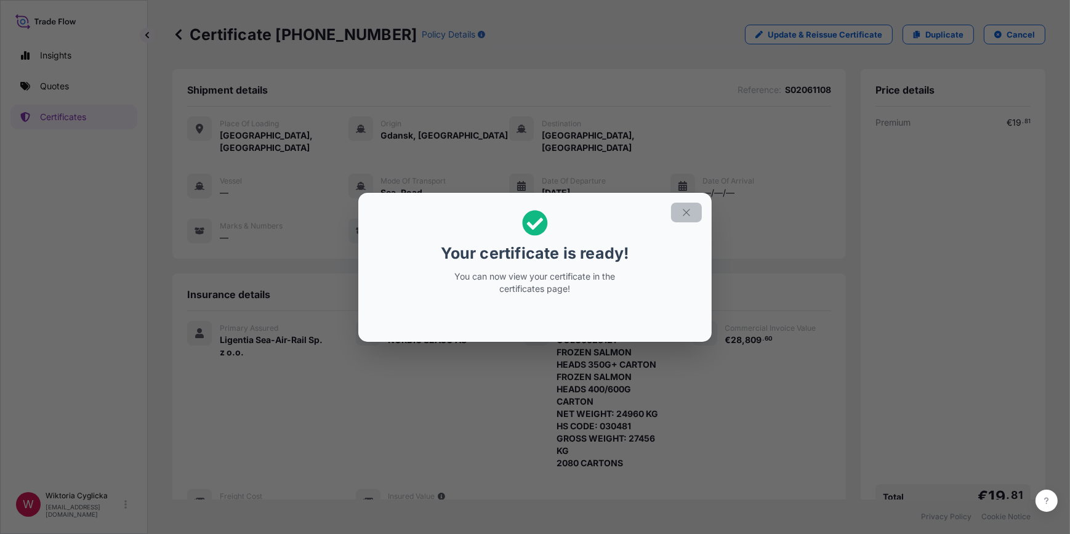
click at [687, 211] on icon "button" at bounding box center [686, 212] width 7 height 7
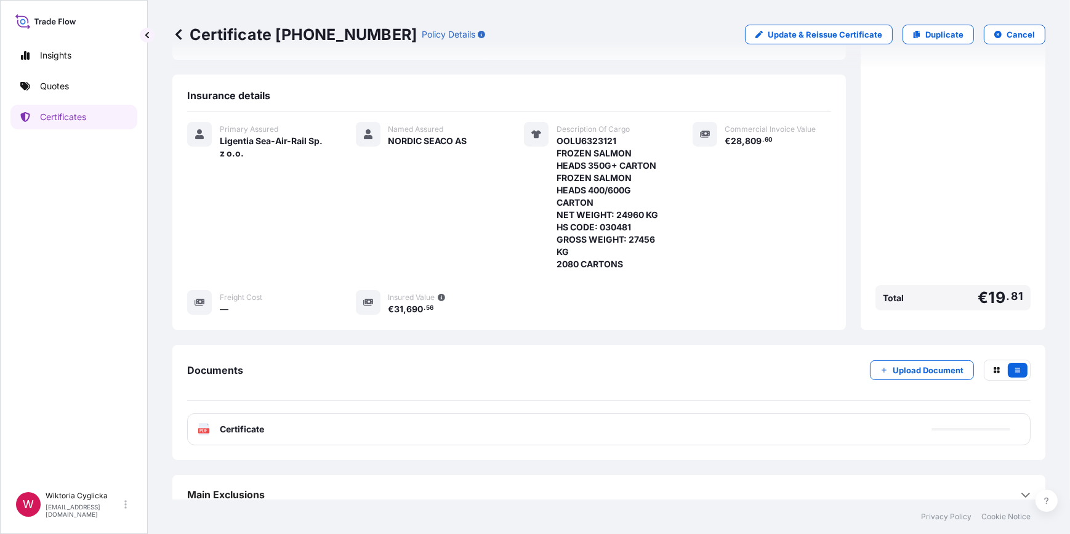
scroll to position [201, 0]
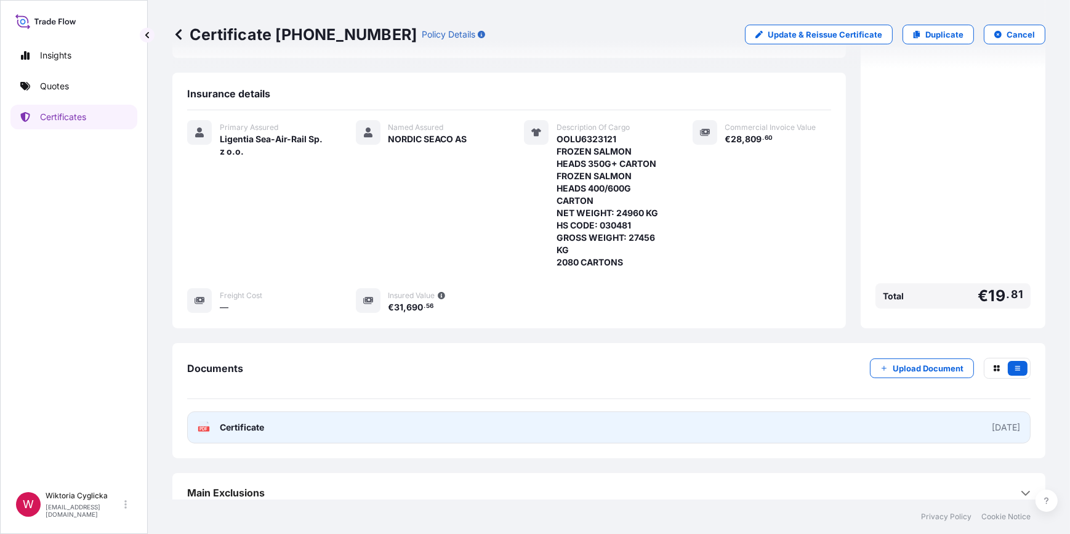
click at [411, 414] on link "PDF Certificate [DATE]" at bounding box center [608, 427] width 843 height 32
